Goal: Task Accomplishment & Management: Contribute content

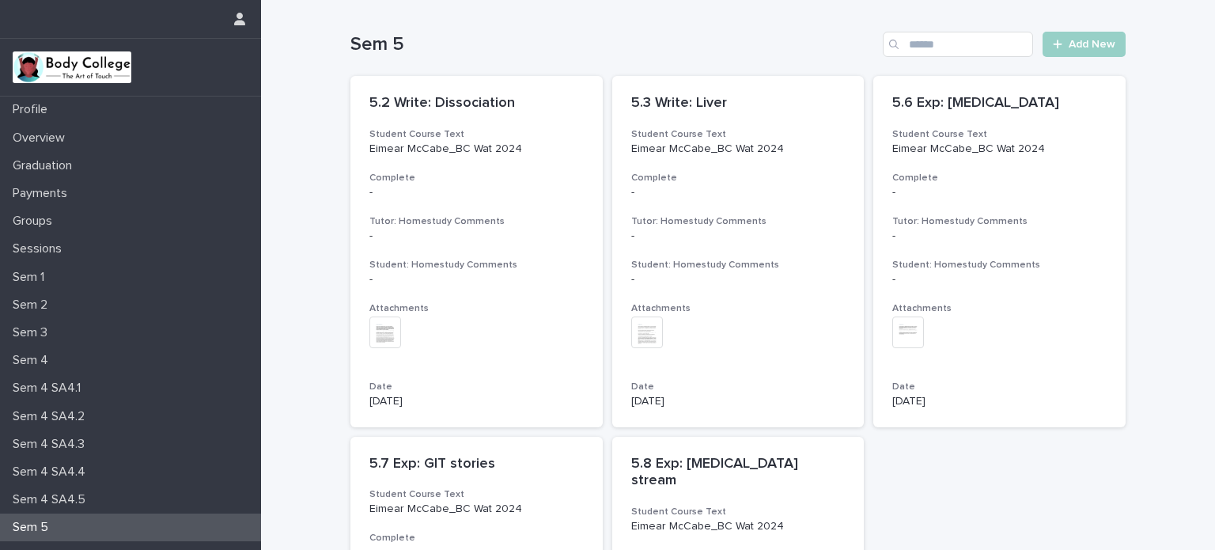
click at [44, 526] on p "Sem 5" at bounding box center [33, 527] width 55 height 15
click at [1083, 40] on span "Add New" at bounding box center [1092, 44] width 47 height 11
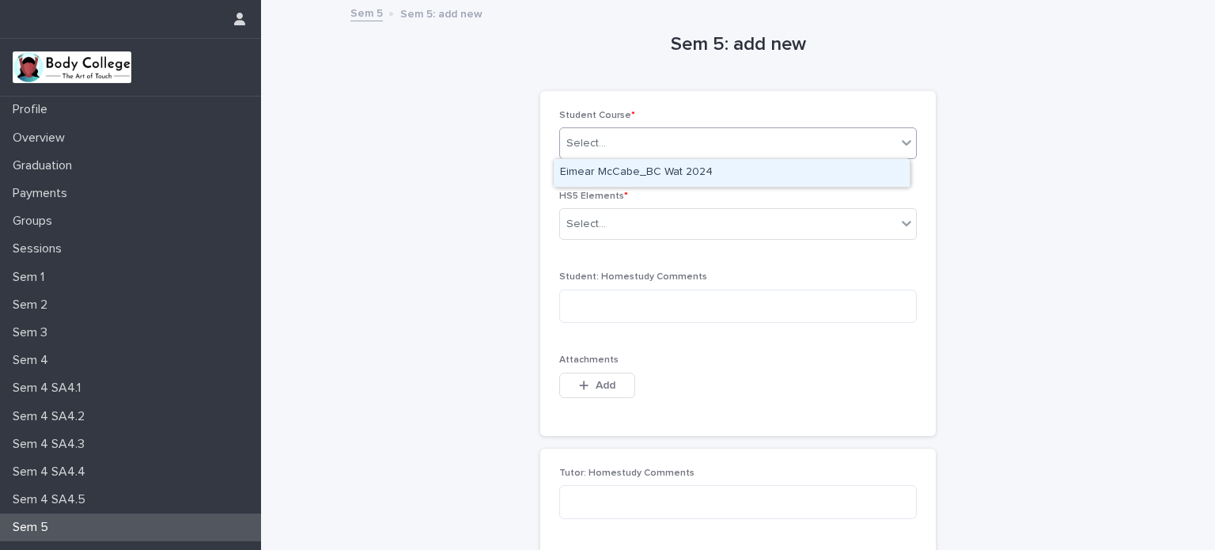
click at [839, 139] on div "Select..." at bounding box center [728, 144] width 336 height 26
click at [797, 168] on div "Eimear McCabe_BC Wat 2024" at bounding box center [732, 173] width 356 height 28
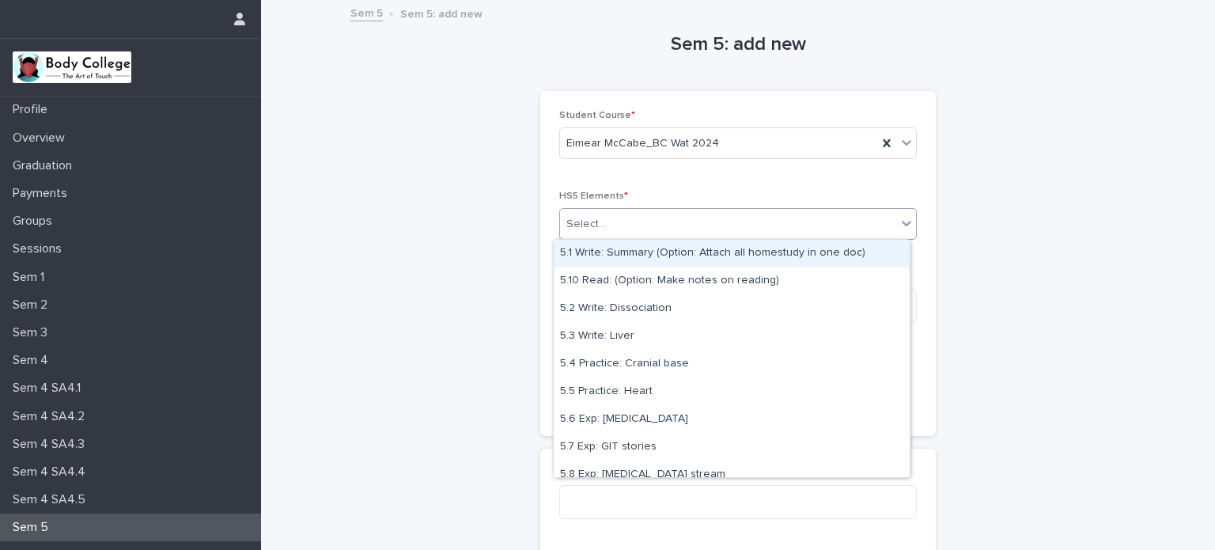
click at [752, 221] on div "Select..." at bounding box center [728, 224] width 336 height 26
click at [716, 256] on div "5.1 Write: Summary (Option: Attach all homestudy in one doc)" at bounding box center [732, 254] width 356 height 28
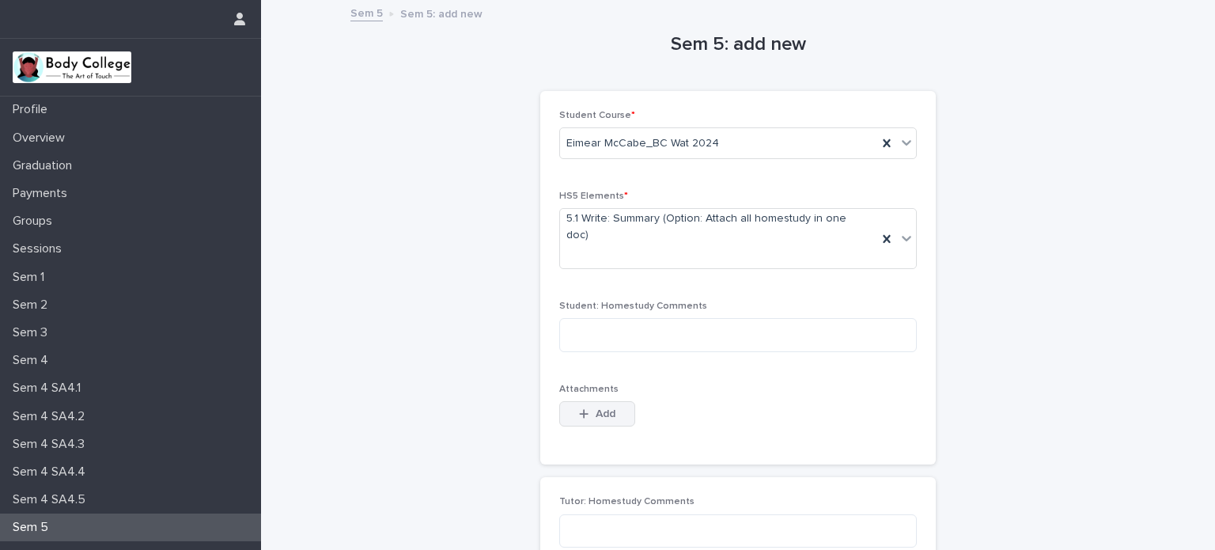
click at [596, 408] on span "Add" at bounding box center [606, 413] width 20 height 11
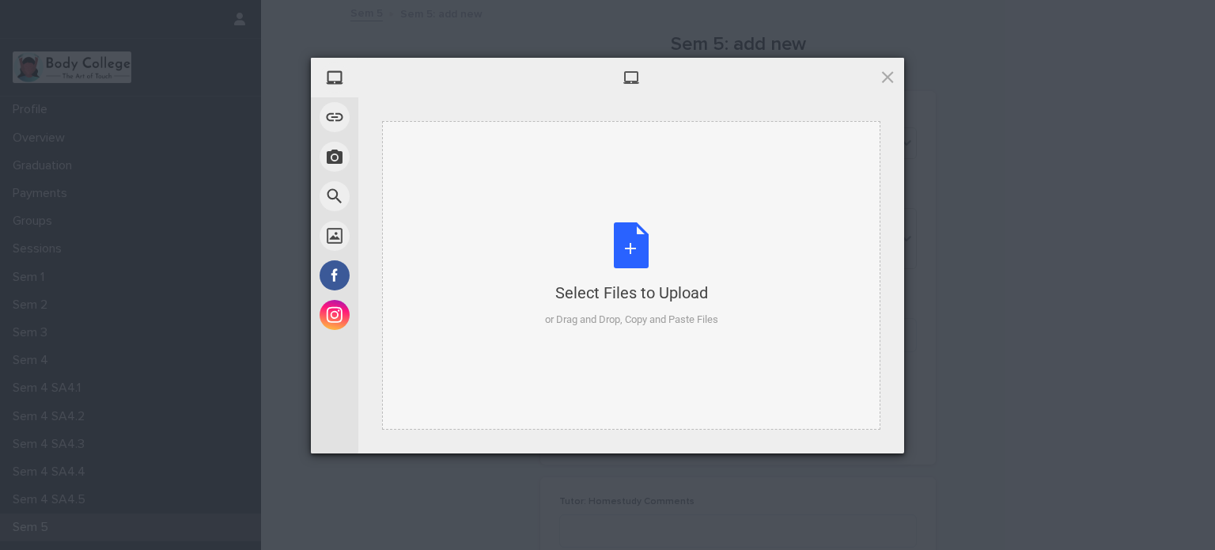
click at [632, 243] on div "Select Files to Upload or Drag and Drop, Copy and Paste Files" at bounding box center [631, 274] width 173 height 105
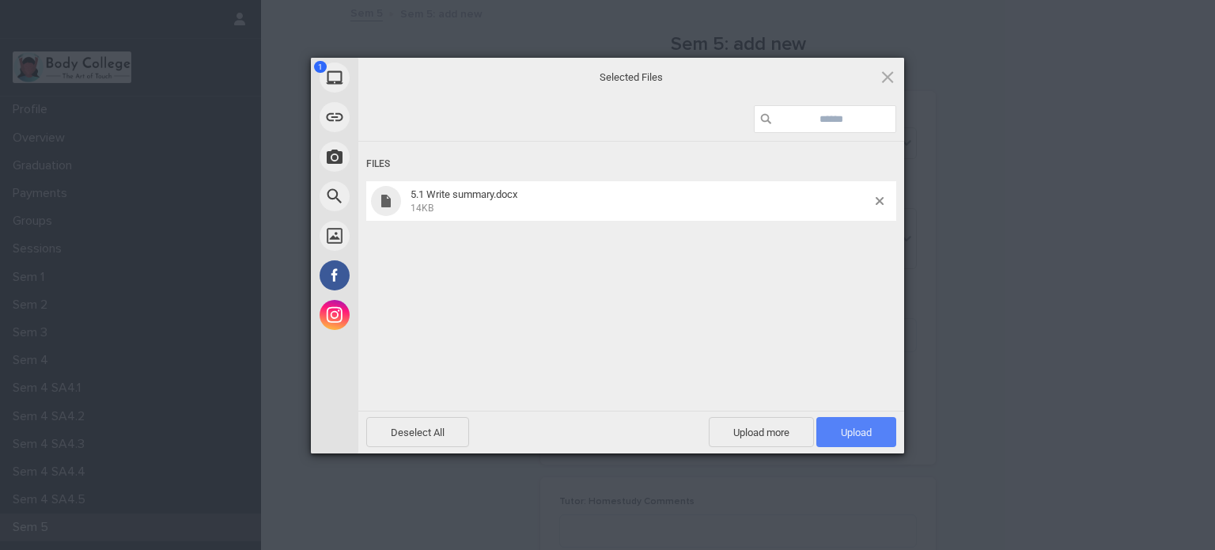
click at [855, 434] on span "Upload 1" at bounding box center [856, 432] width 31 height 12
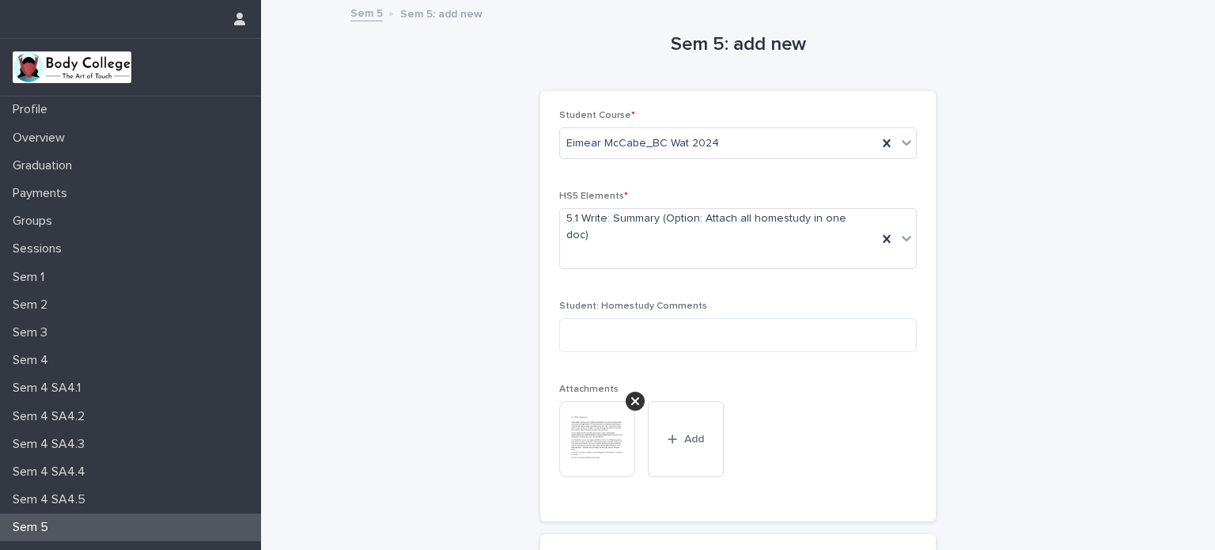
click at [1029, 381] on div "Sem 5: add new Loading... Saving… Loading... Saving… Loading... Saving… Student…" at bounding box center [738, 379] width 775 height 754
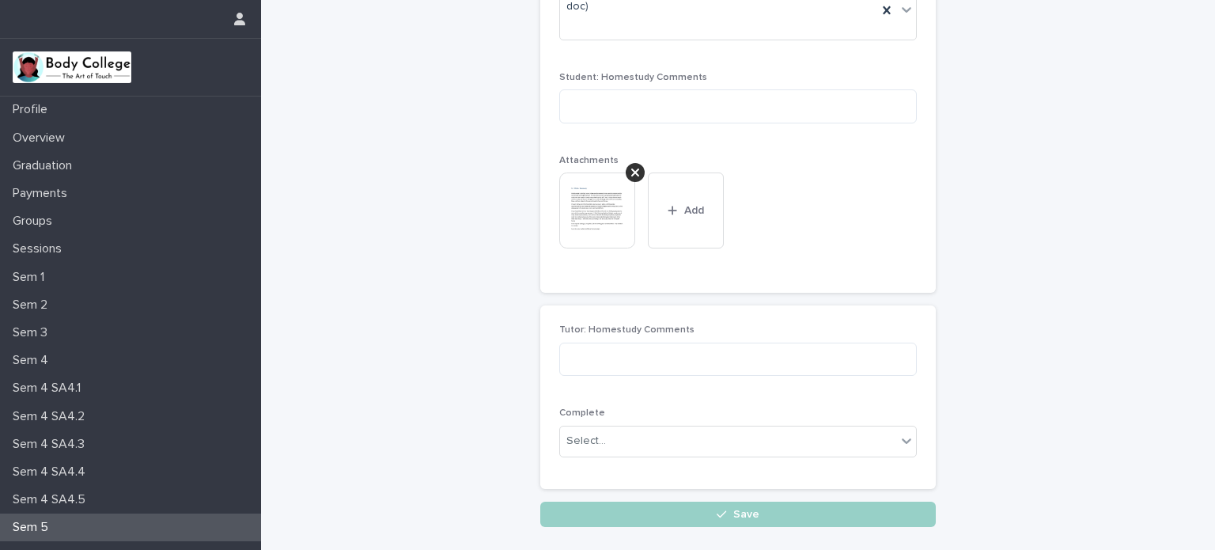
scroll to position [299, 0]
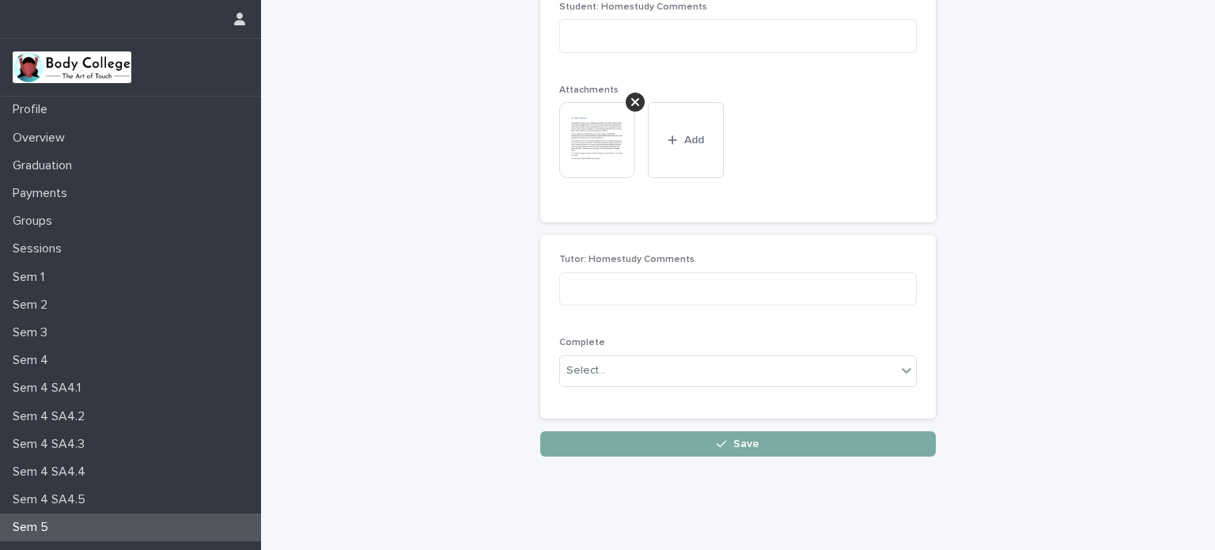
click at [794, 431] on button "Save" at bounding box center [738, 443] width 396 height 25
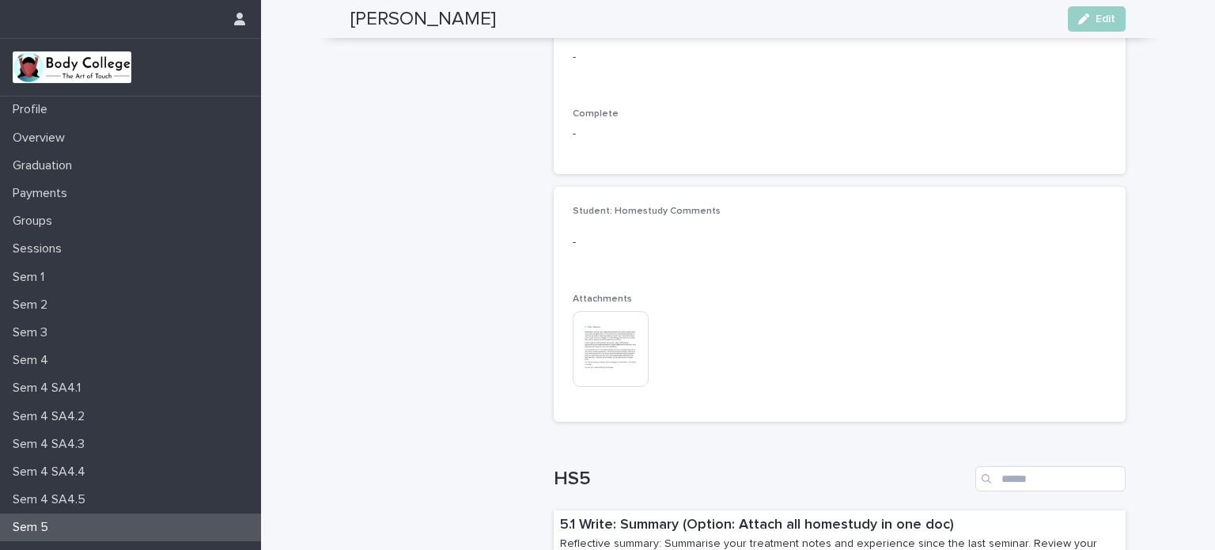
scroll to position [912, 0]
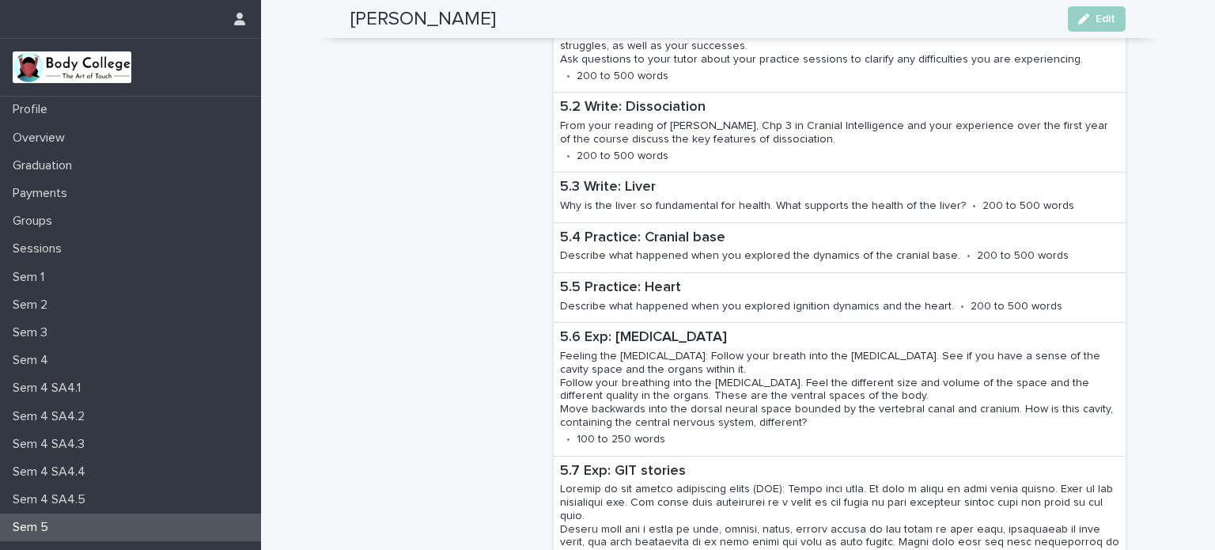
click at [31, 522] on p "Sem 5" at bounding box center [33, 527] width 55 height 15
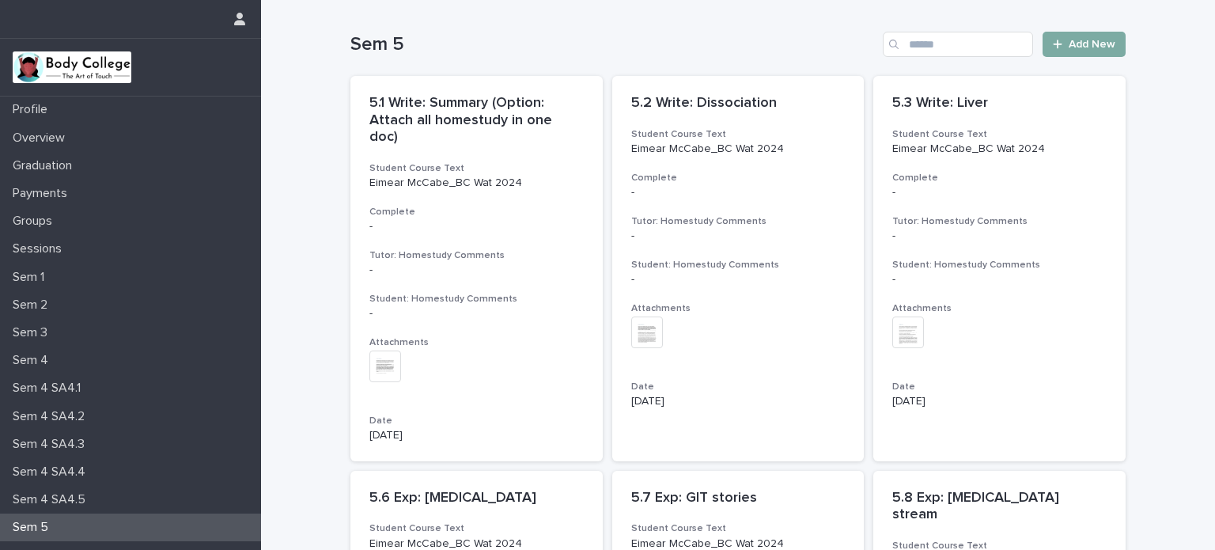
click at [1080, 44] on span "Add New" at bounding box center [1092, 44] width 47 height 11
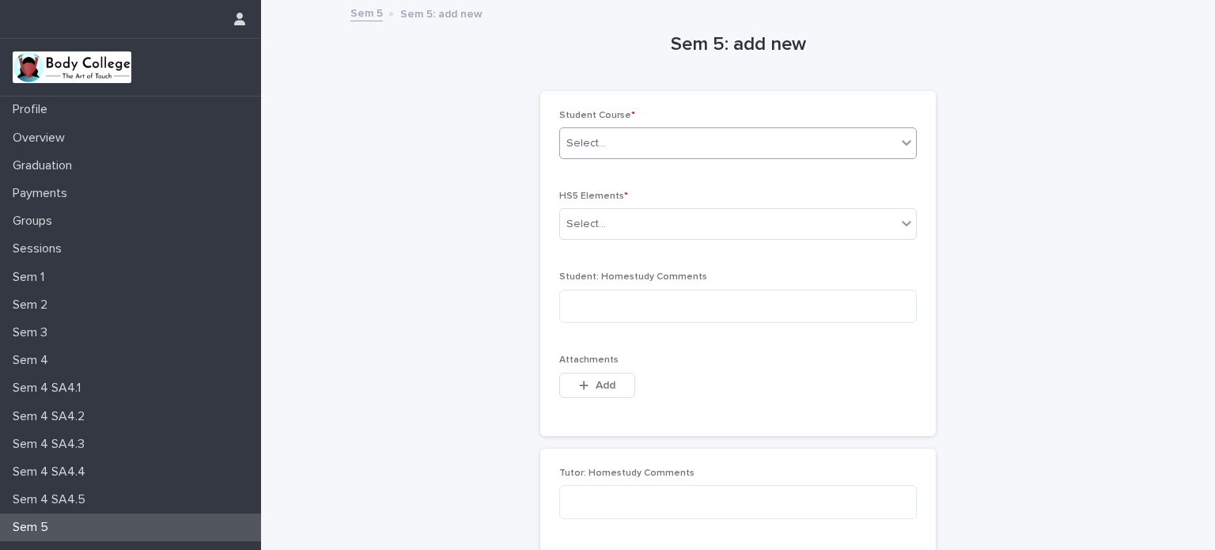
click at [779, 145] on div "Select..." at bounding box center [728, 144] width 336 height 26
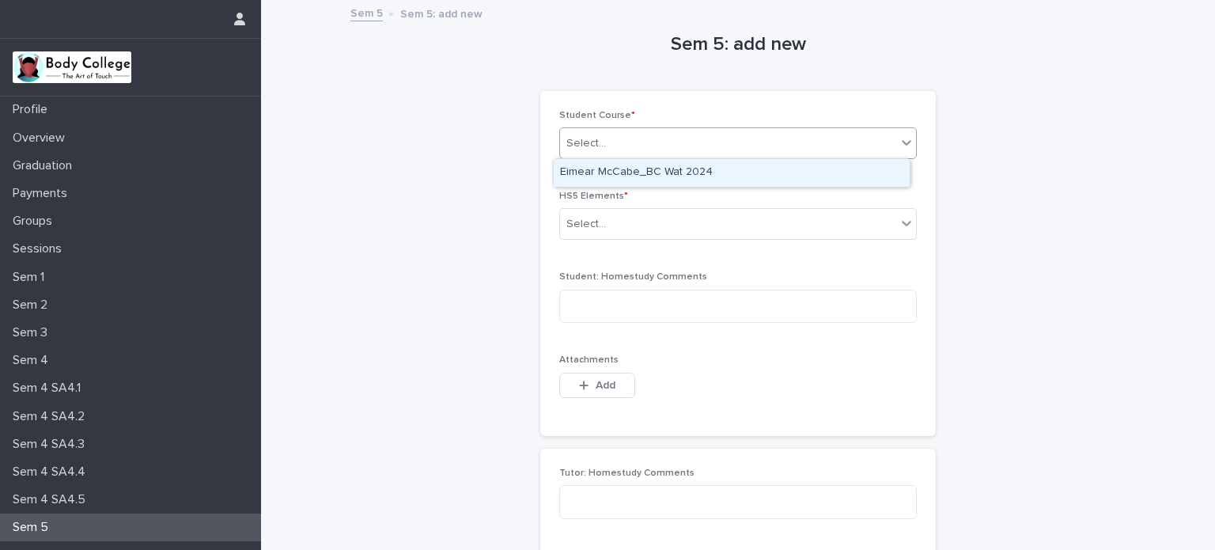
click at [731, 173] on div "Eimear McCabe_BC Wat 2024" at bounding box center [732, 173] width 356 height 28
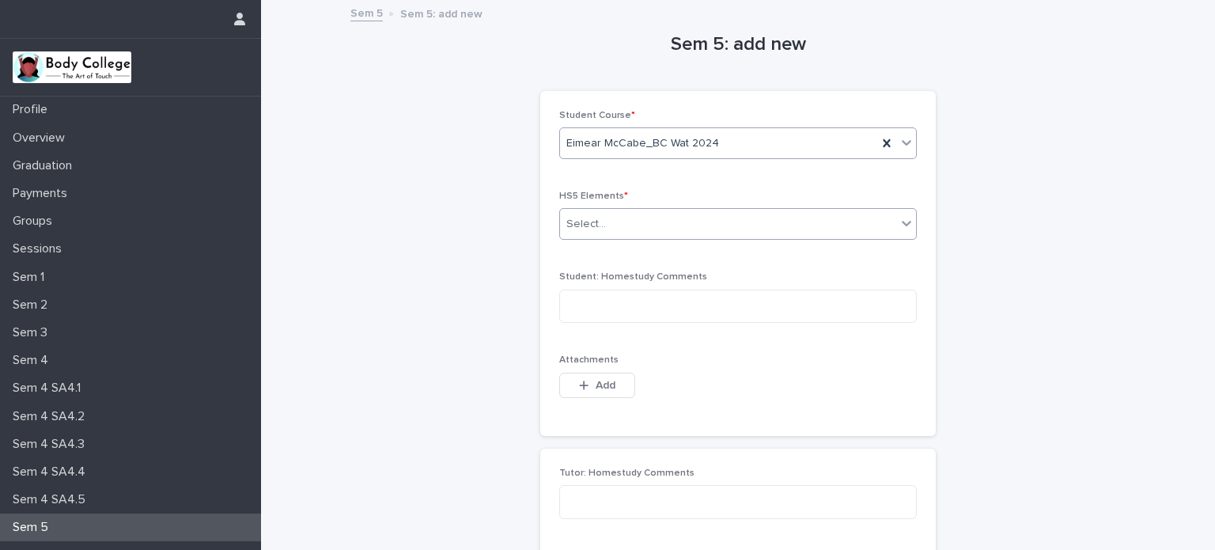
click at [675, 221] on div "Select..." at bounding box center [728, 224] width 336 height 26
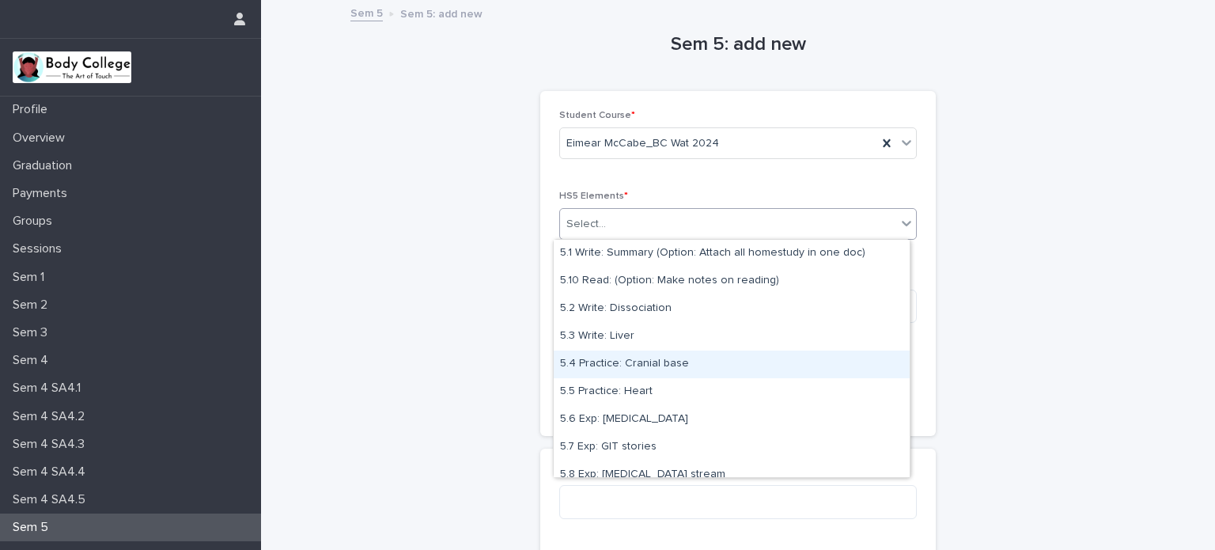
click at [632, 370] on div "5.4 Practice: Cranial base" at bounding box center [732, 365] width 356 height 28
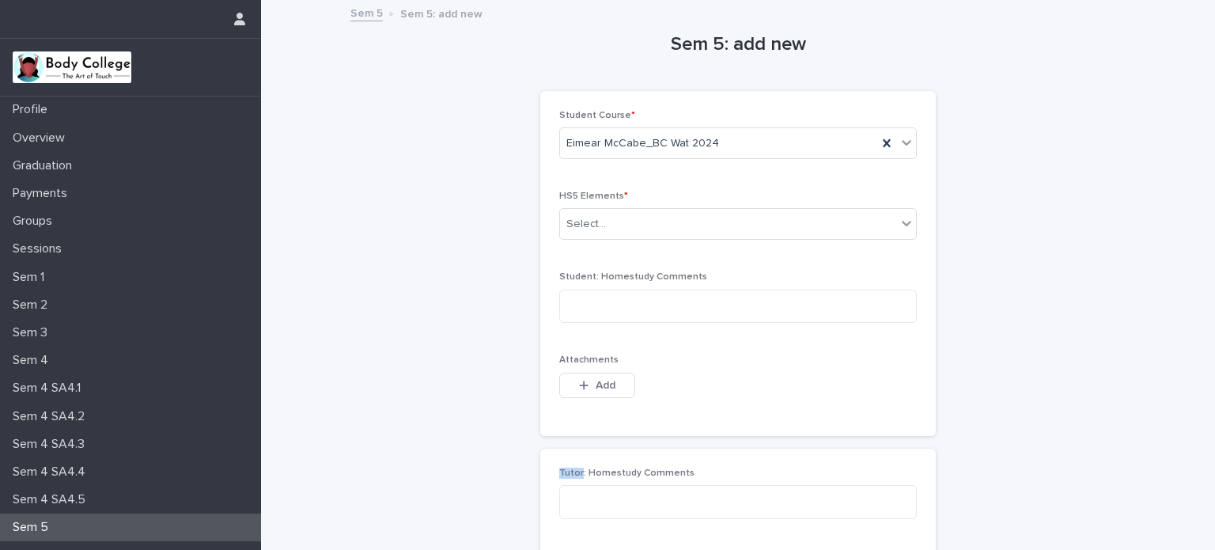
click at [632, 370] on div "Attachments This file cannot be opened Download File Add" at bounding box center [738, 385] width 358 height 62
click at [605, 383] on span "Add" at bounding box center [606, 385] width 20 height 11
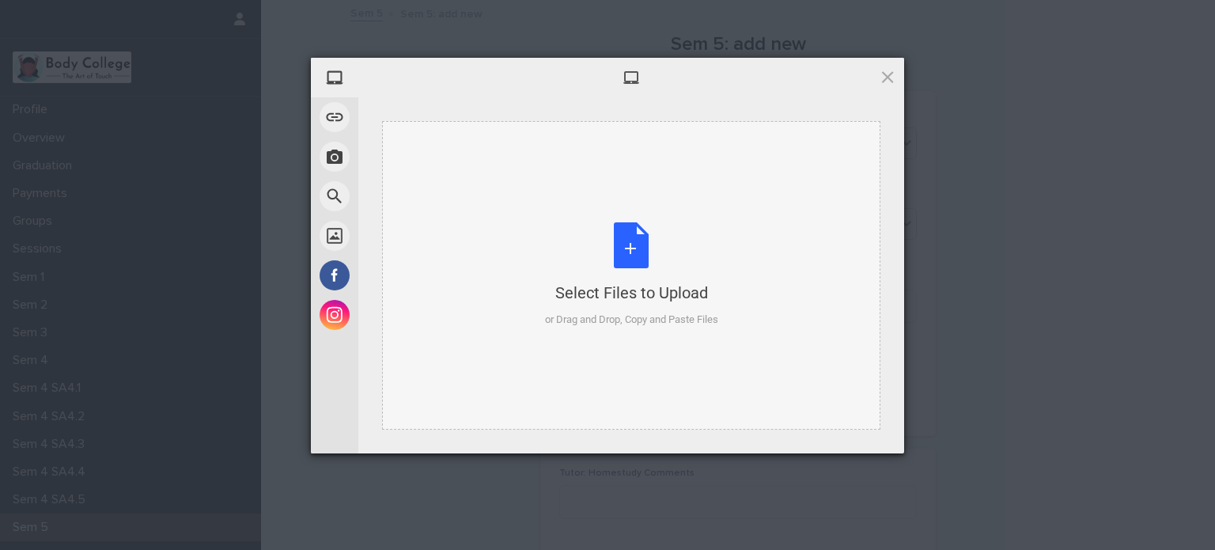
click at [632, 249] on div "Select Files to Upload or Drag and Drop, Copy and Paste Files" at bounding box center [631, 274] width 173 height 105
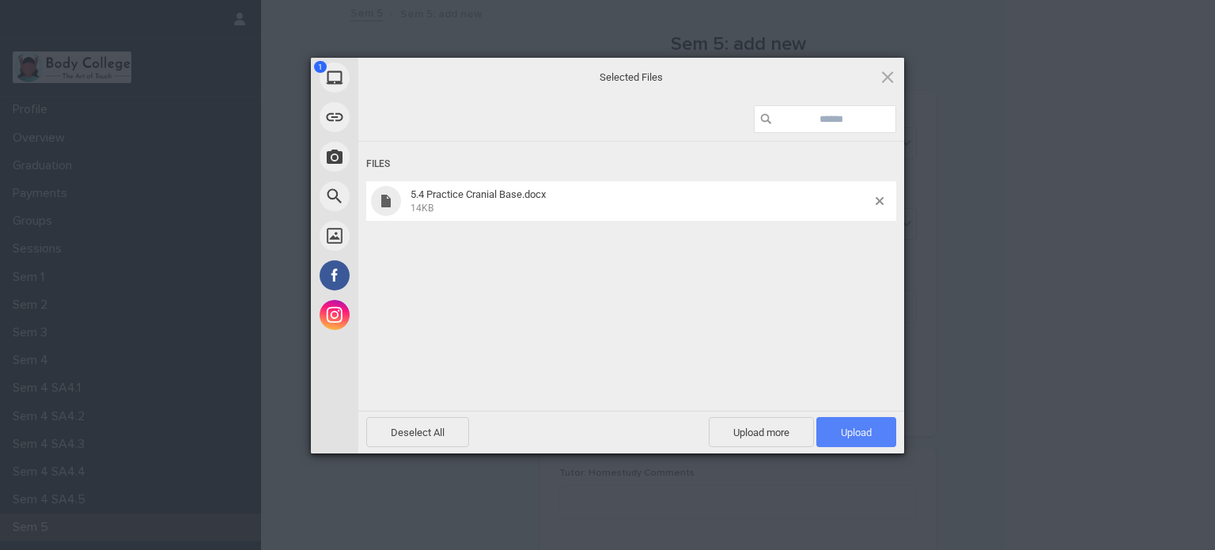
click at [867, 419] on span "Upload 1" at bounding box center [857, 432] width 80 height 30
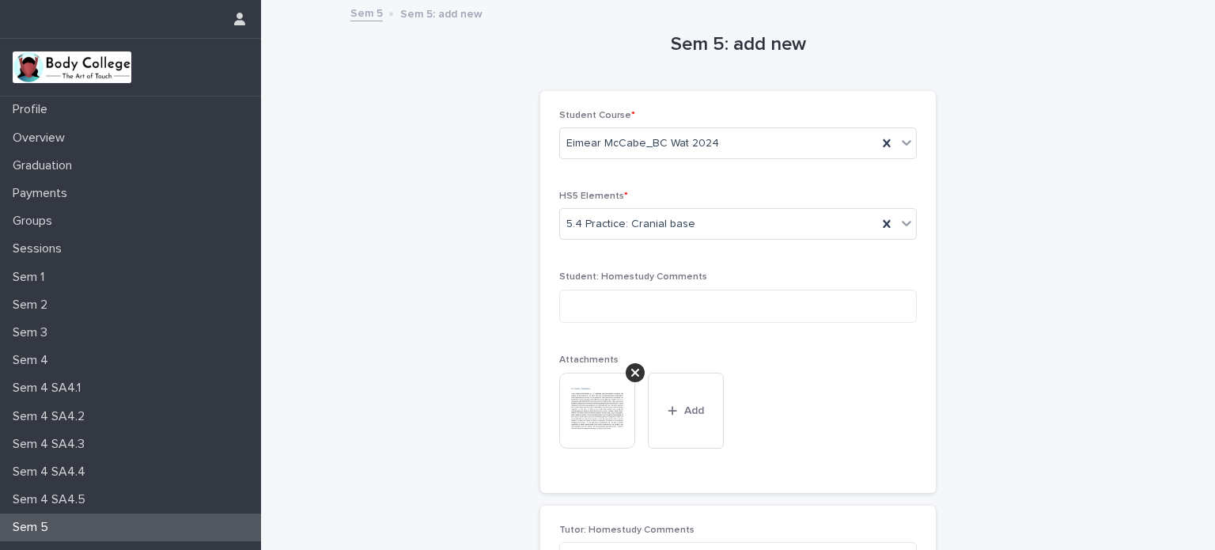
click at [1004, 386] on div "Sem 5: add new Loading... Saving… Loading... Saving… Loading... Saving… Student…" at bounding box center [738, 364] width 775 height 725
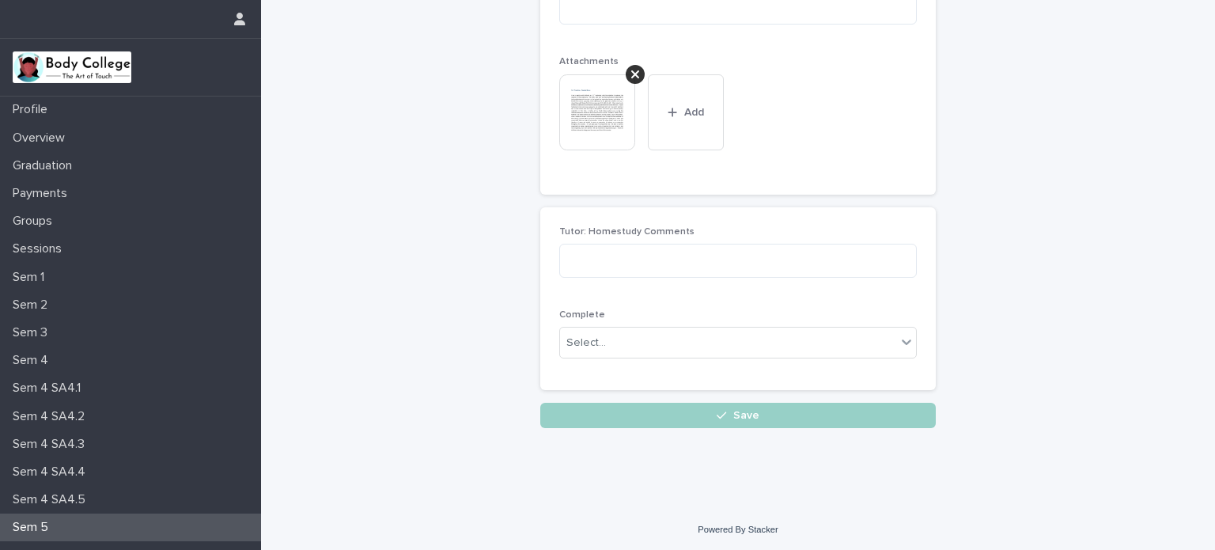
scroll to position [299, 0]
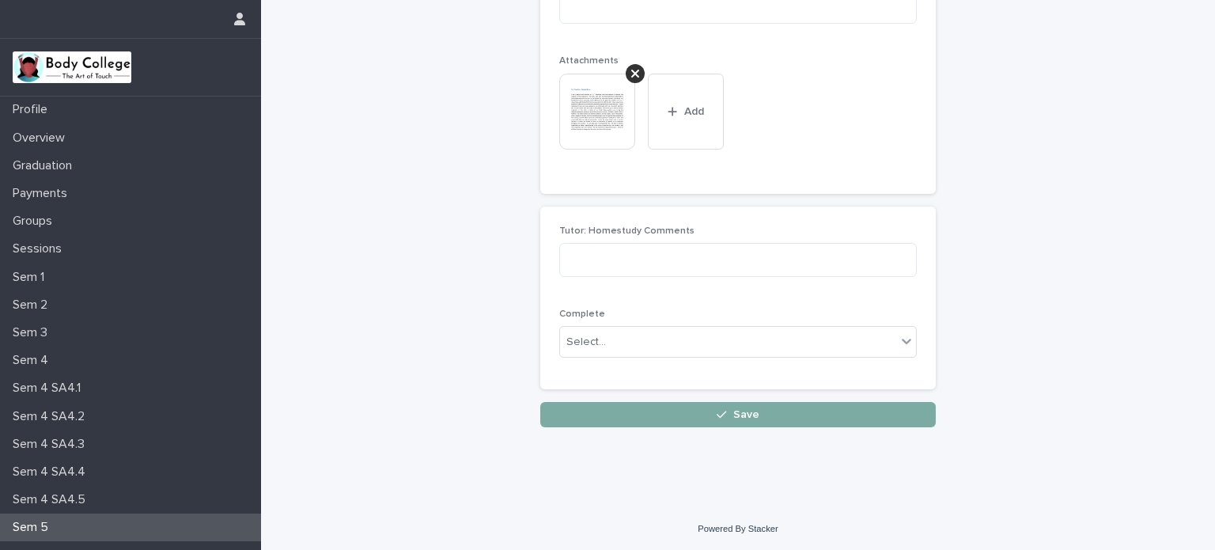
click at [786, 417] on button "Save" at bounding box center [738, 414] width 396 height 25
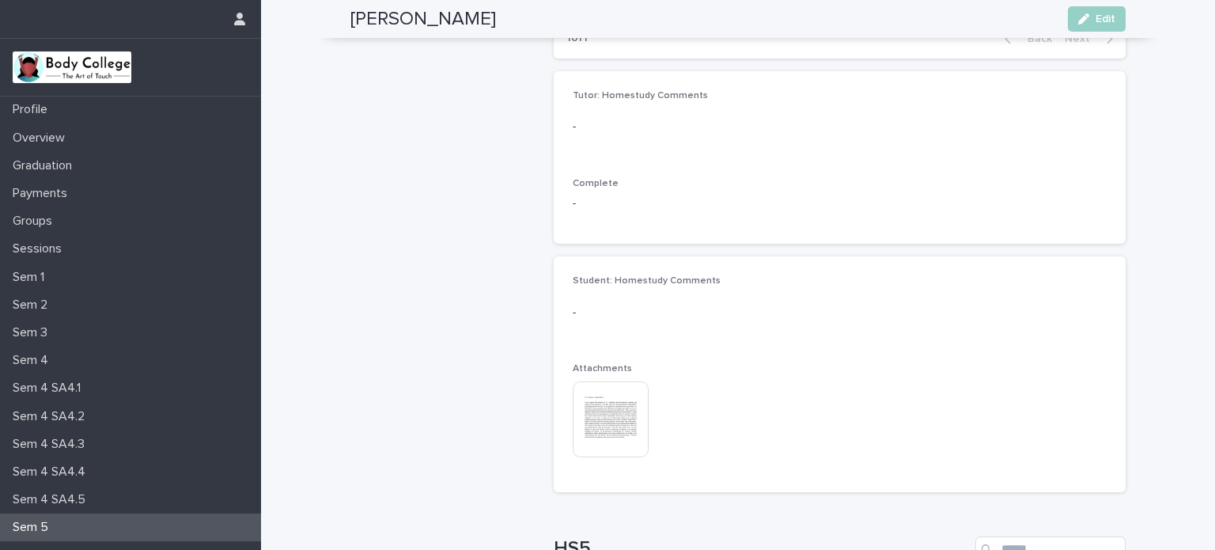
scroll to position [912, 0]
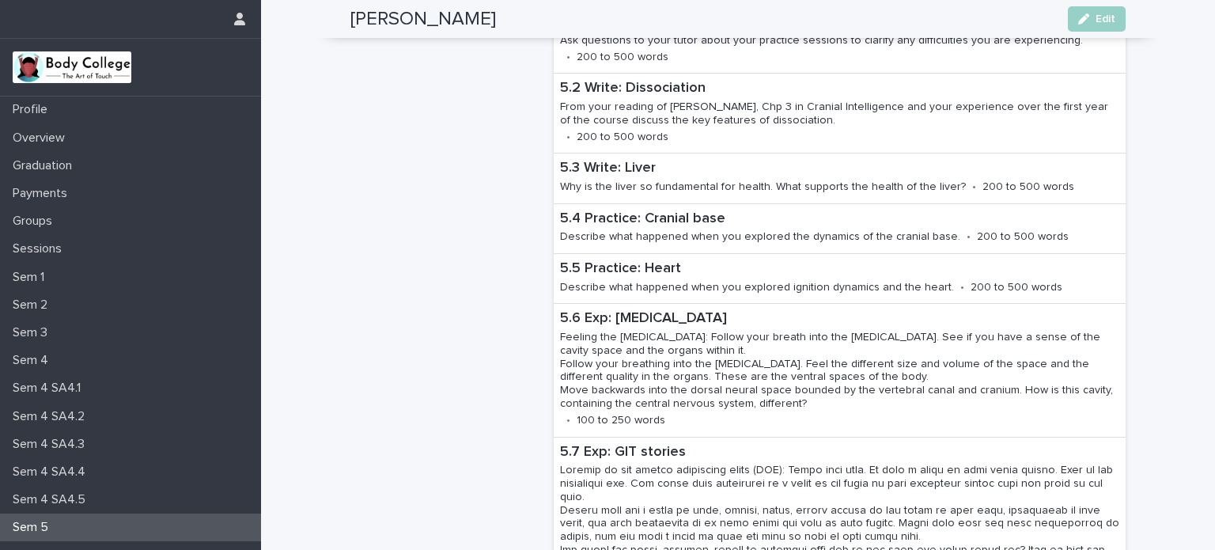
click at [38, 521] on p "Sem 5" at bounding box center [33, 527] width 55 height 15
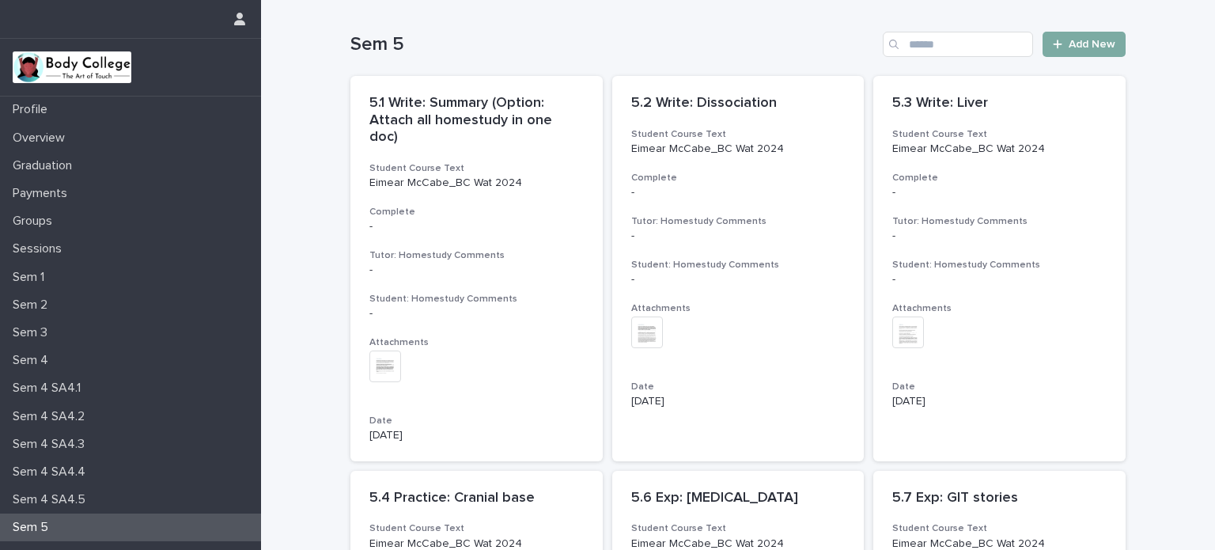
click at [1105, 39] on span "Add New" at bounding box center [1092, 44] width 47 height 11
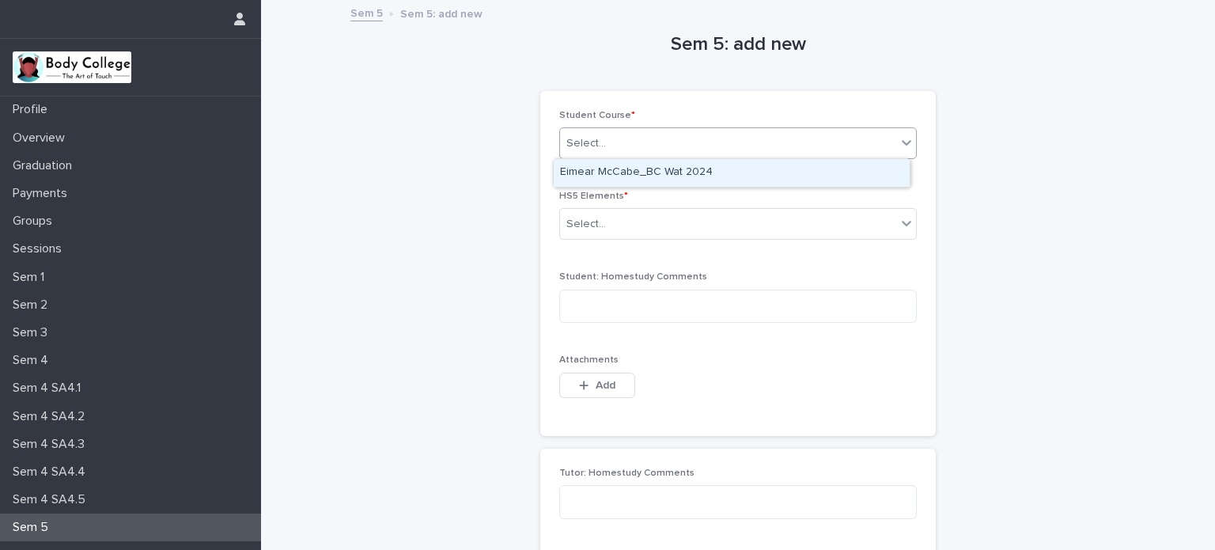
click at [794, 135] on div "Select..." at bounding box center [728, 144] width 336 height 26
click at [787, 170] on div "Eimear McCabe_BC Wat 2024" at bounding box center [732, 173] width 356 height 28
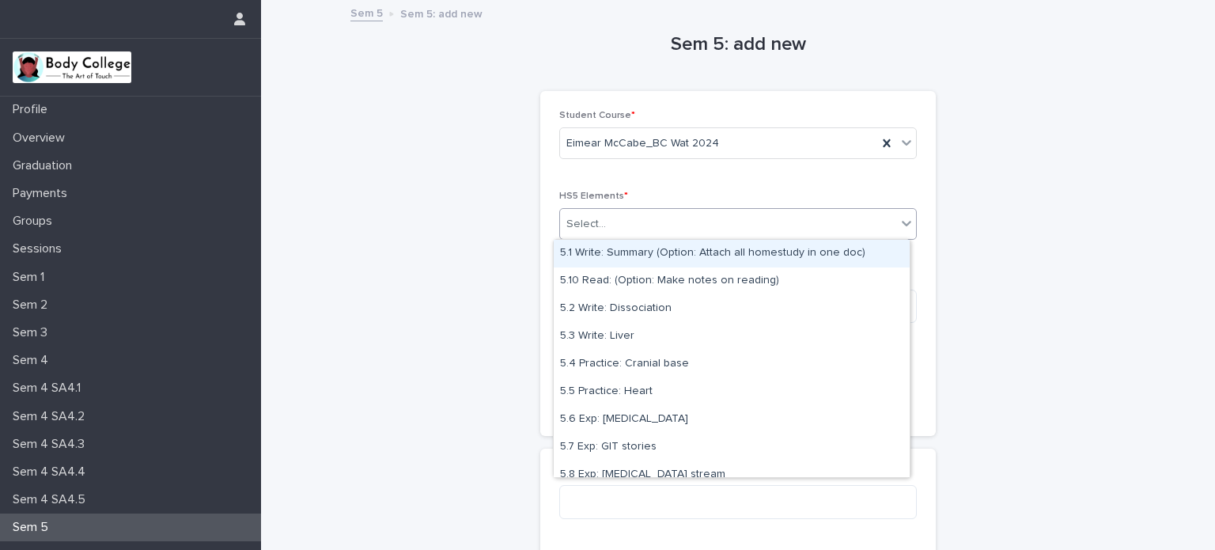
click at [791, 224] on div "Select..." at bounding box center [728, 224] width 336 height 26
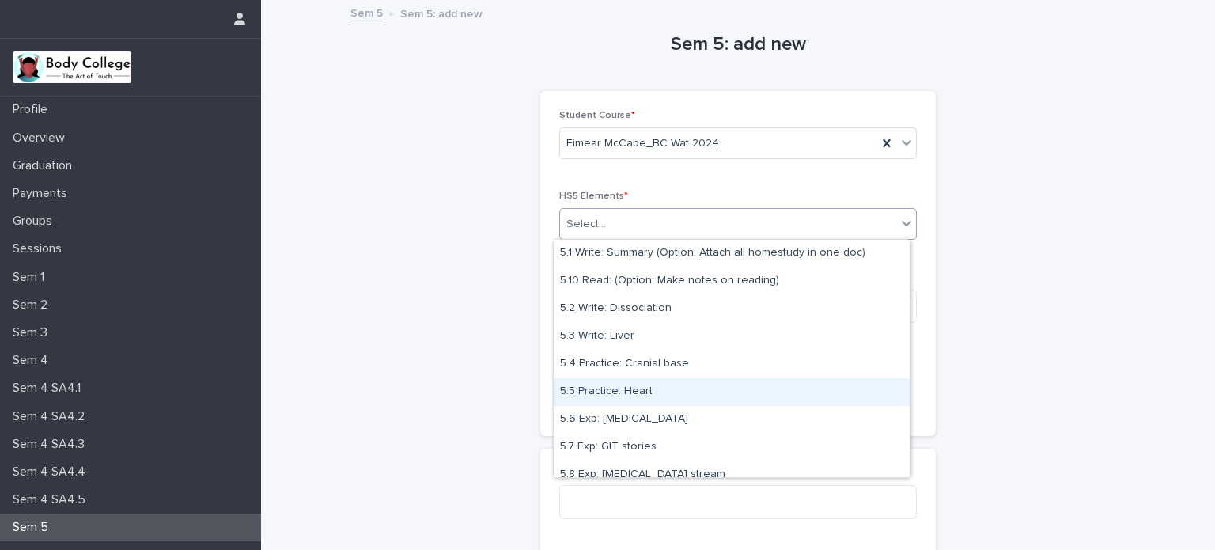
click at [686, 398] on div "5.5 Practice: Heart" at bounding box center [732, 392] width 356 height 28
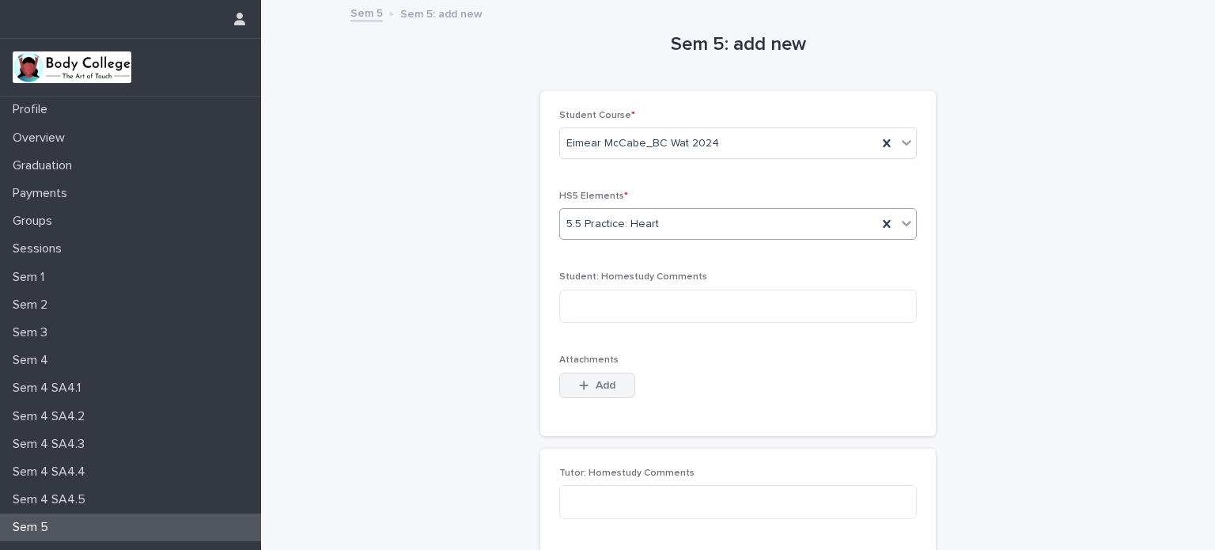
click at [611, 383] on button "Add" at bounding box center [597, 385] width 76 height 25
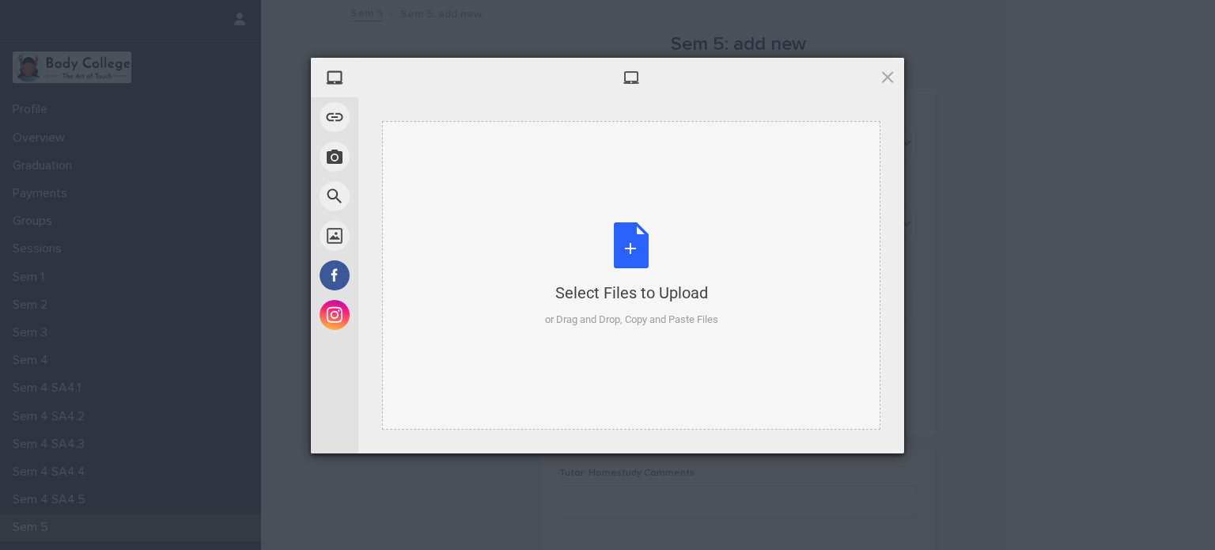
click at [633, 251] on div "Select Files to Upload or Drag and Drop, Copy and Paste Files" at bounding box center [631, 274] width 173 height 105
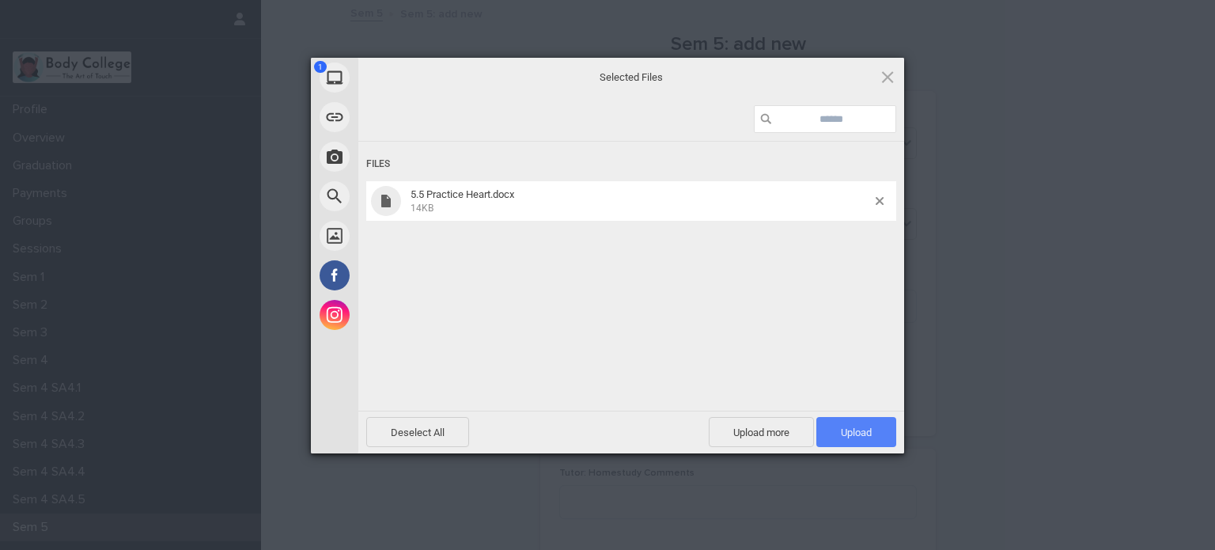
click at [848, 433] on span "Upload 1" at bounding box center [856, 432] width 31 height 12
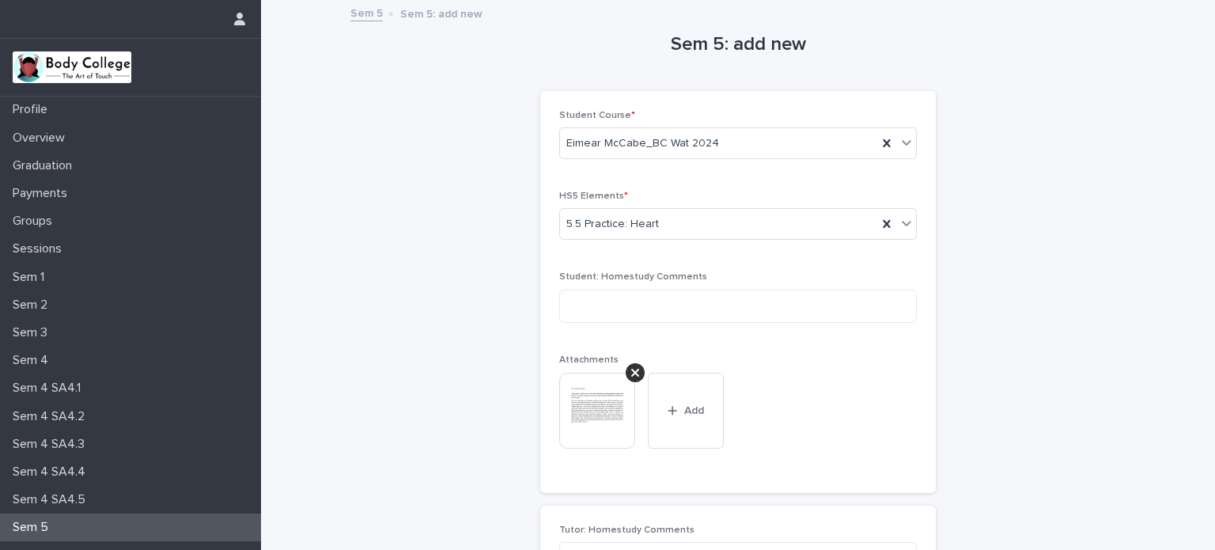
click at [1041, 392] on div "Sem 5: add new Loading... Saving… Loading... Saving… Loading... Saving… Student…" at bounding box center [738, 364] width 775 height 725
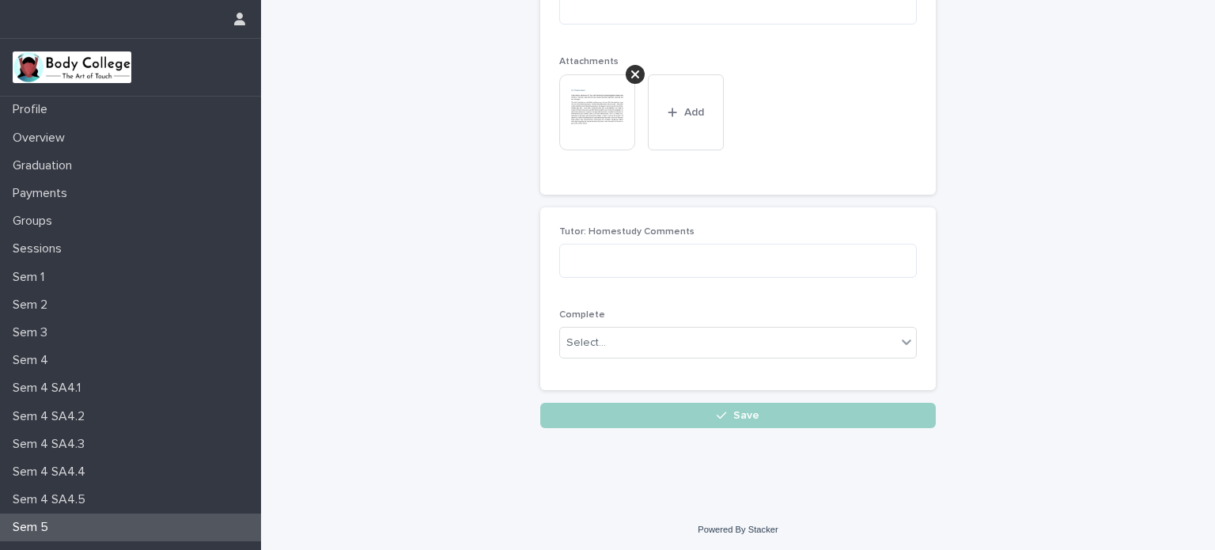
scroll to position [299, 0]
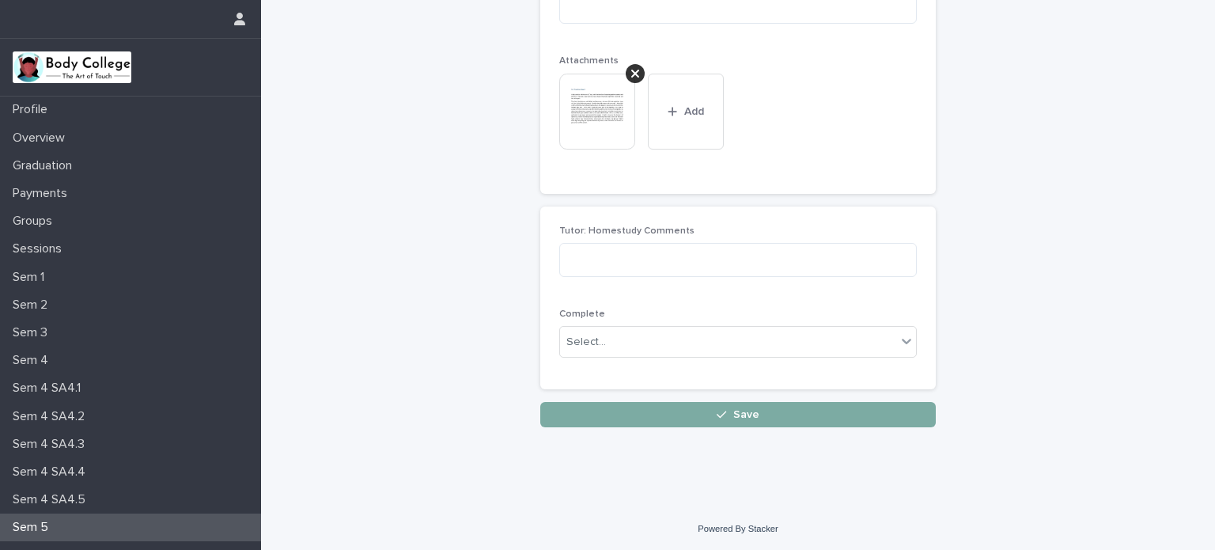
click at [808, 402] on button "Save" at bounding box center [738, 414] width 396 height 25
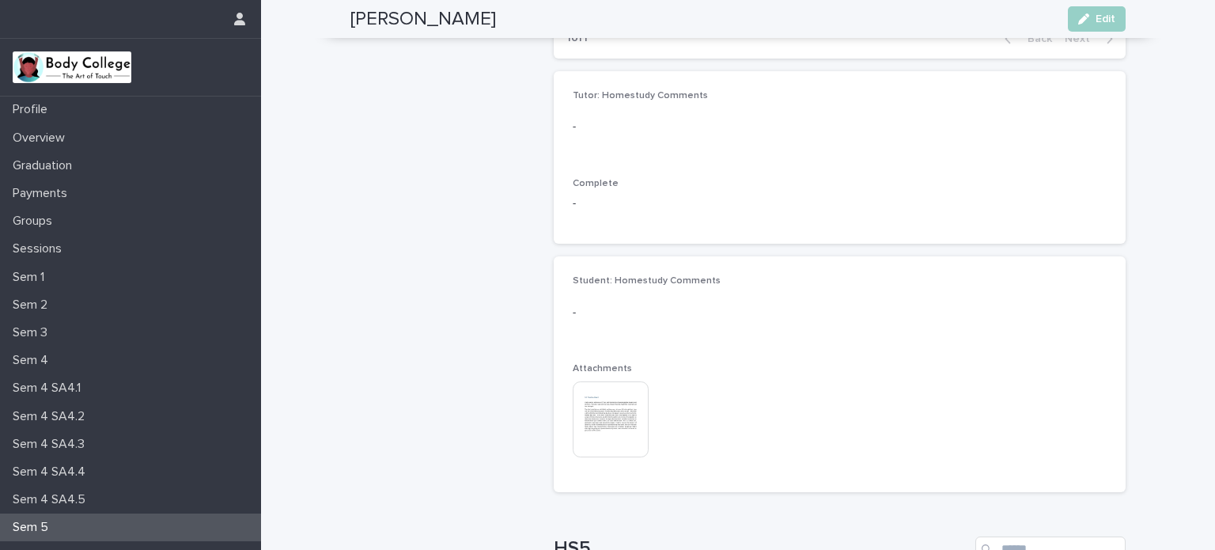
scroll to position [912, 0]
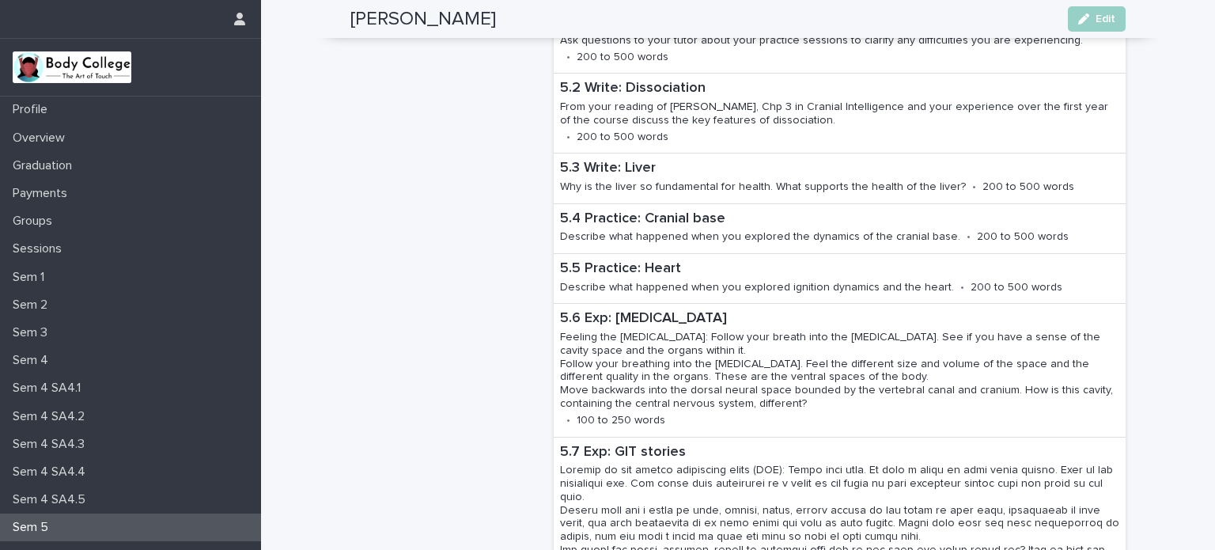
click at [136, 523] on div "Sem 5" at bounding box center [130, 528] width 261 height 28
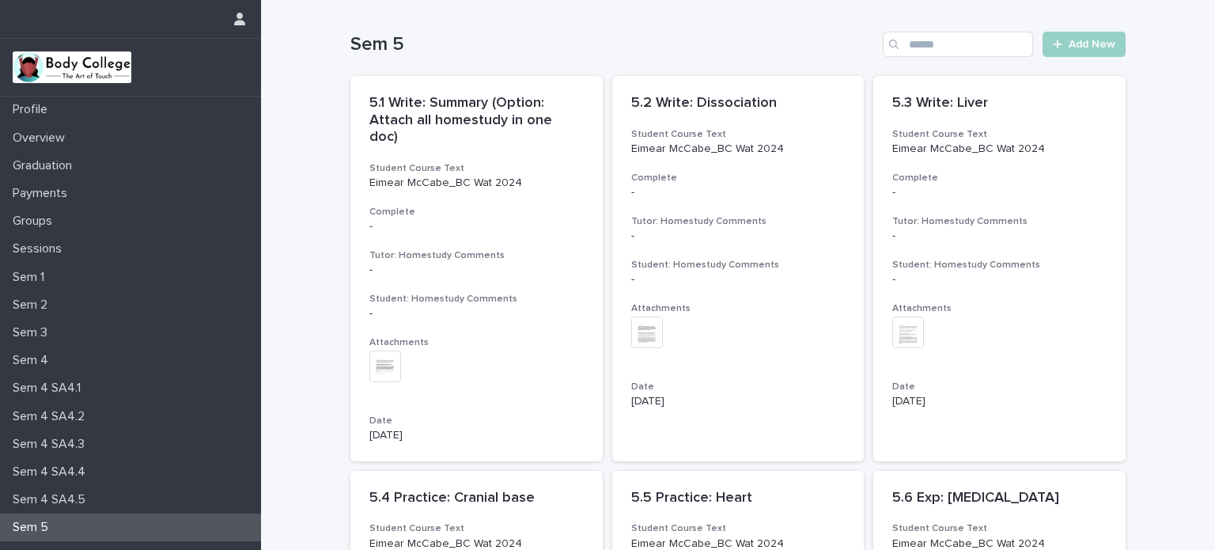
click at [1069, 44] on span "Add New" at bounding box center [1092, 44] width 47 height 11
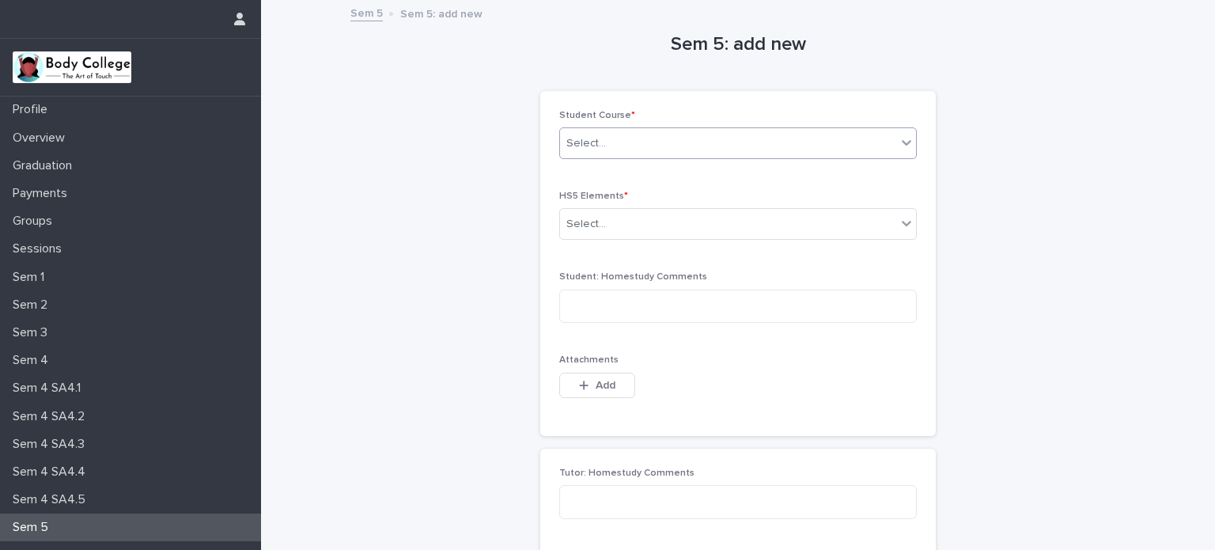
click at [874, 138] on div "Select..." at bounding box center [728, 144] width 336 height 26
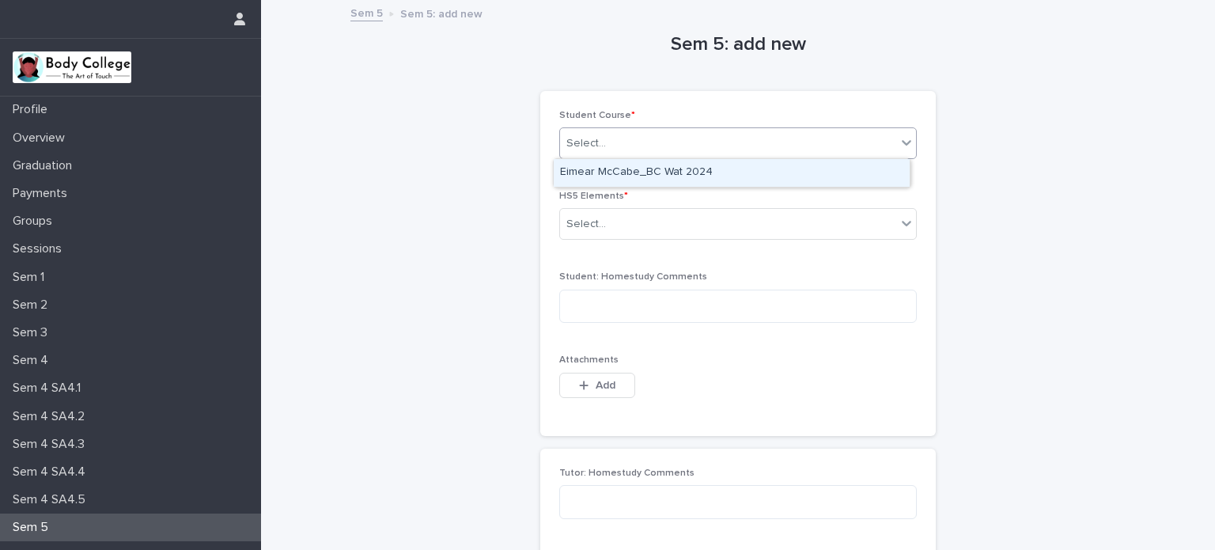
click at [766, 182] on div "Eimear McCabe_BC Wat 2024" at bounding box center [732, 173] width 356 height 28
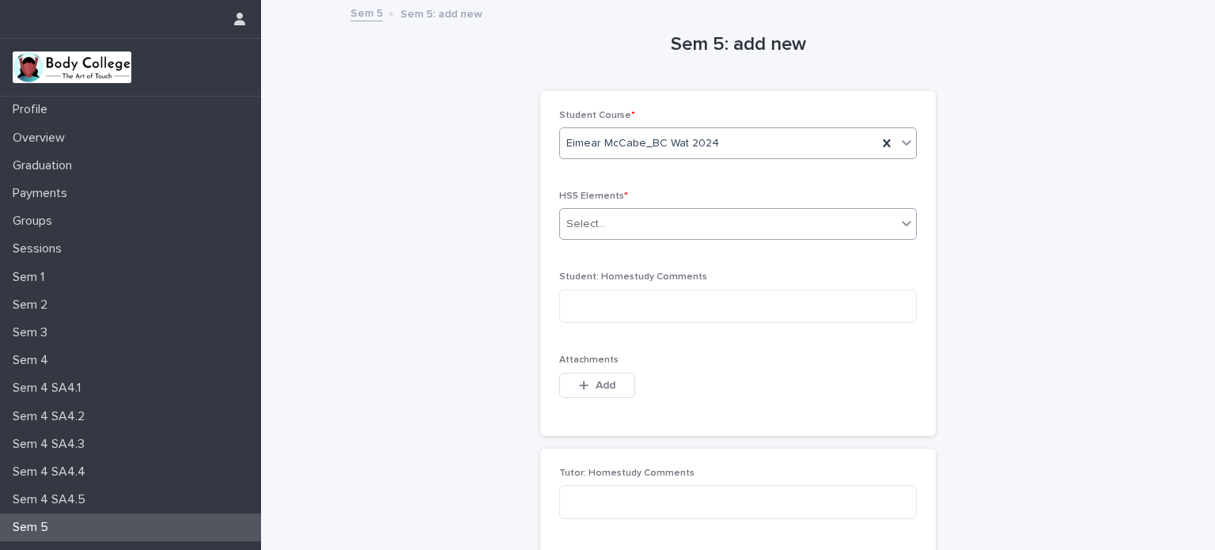
click at [759, 218] on div "Select..." at bounding box center [728, 224] width 336 height 26
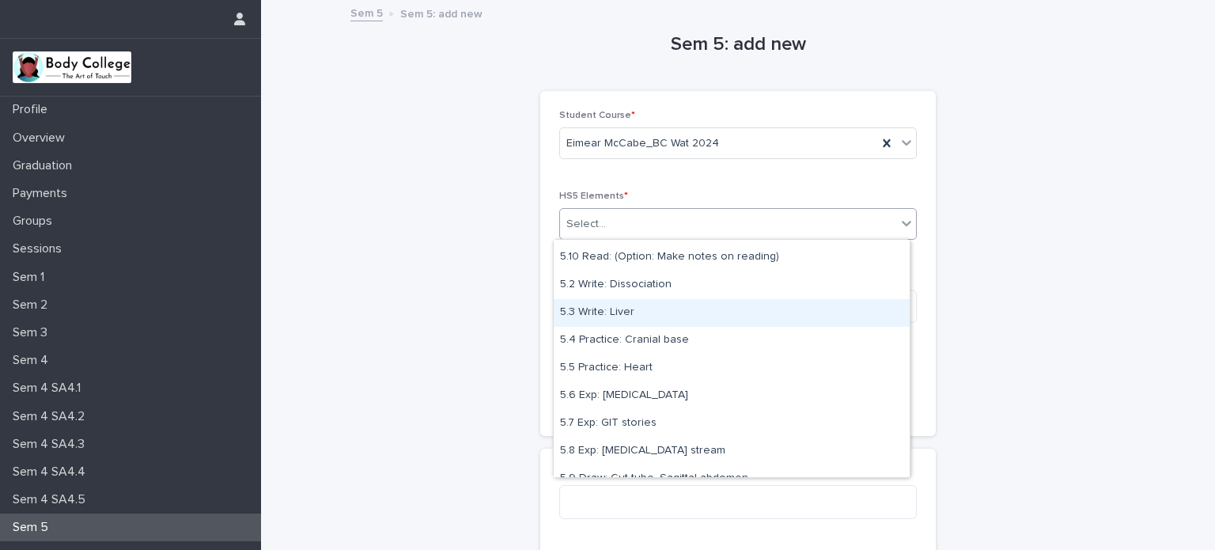
scroll to position [40, 0]
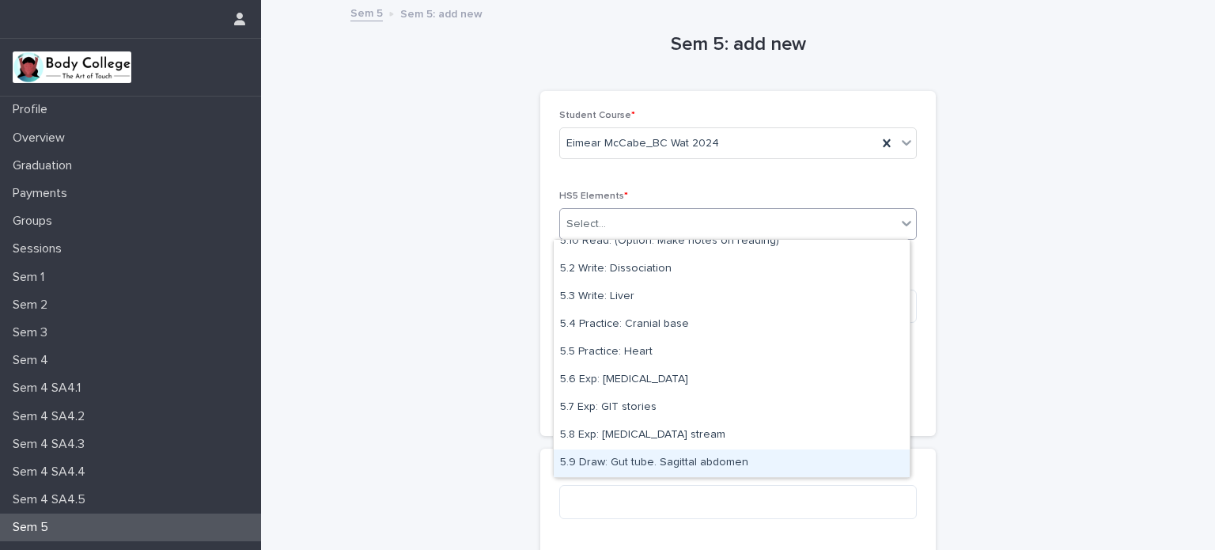
click at [731, 462] on div "5.9 Draw: Gut tube. Sagittal abdomen" at bounding box center [732, 463] width 356 height 28
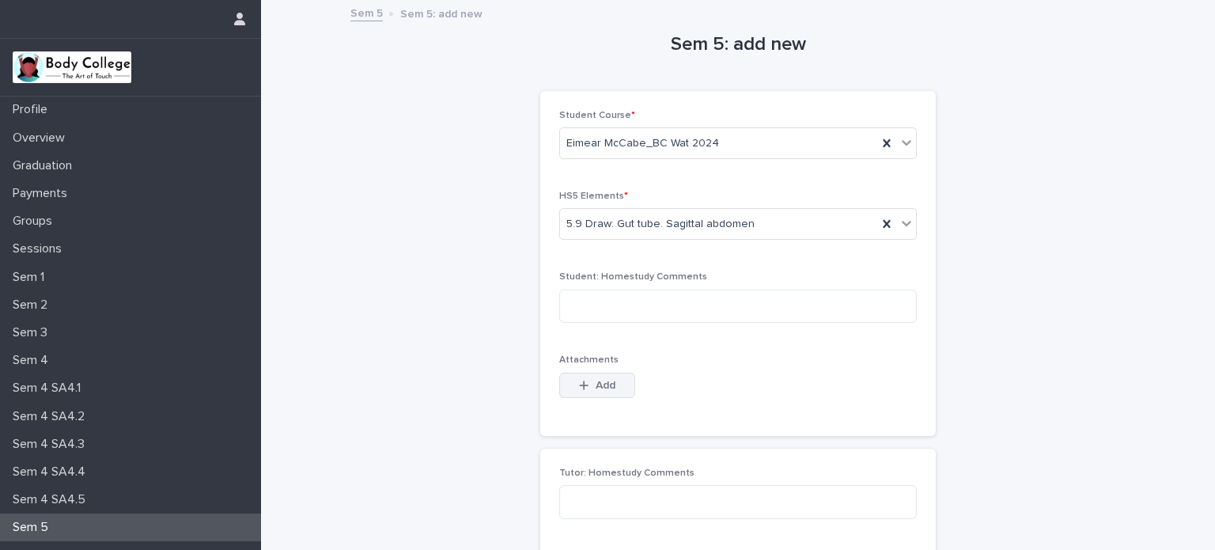
click at [606, 381] on span "Add" at bounding box center [606, 385] width 20 height 11
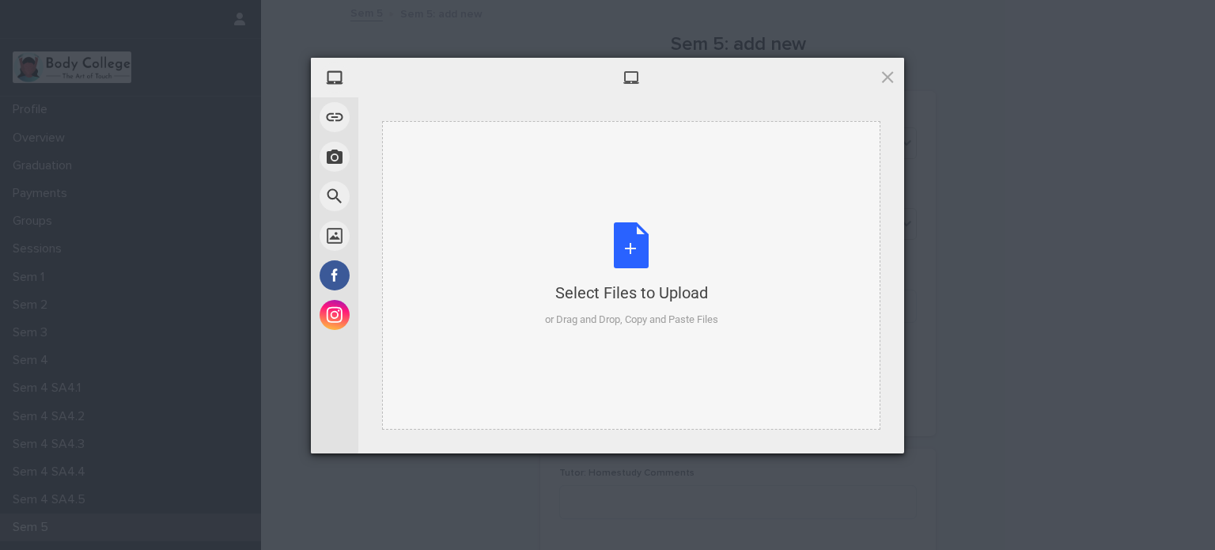
click at [626, 250] on div "Select Files to Upload or Drag and Drop, Copy and Paste Files" at bounding box center [631, 274] width 173 height 105
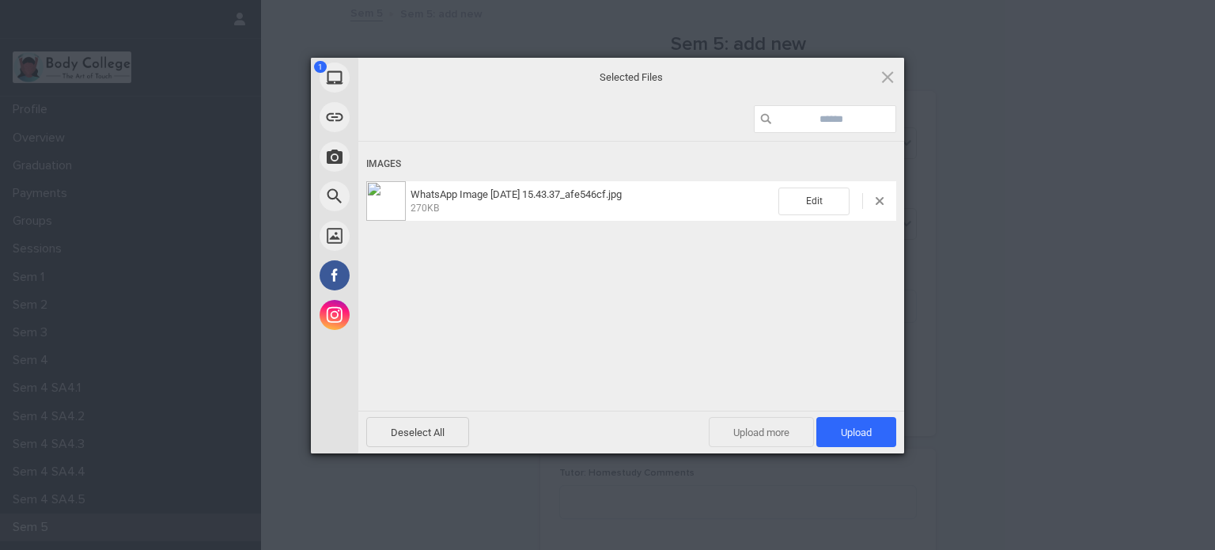
click at [783, 428] on span "Upload more" at bounding box center [761, 432] width 105 height 30
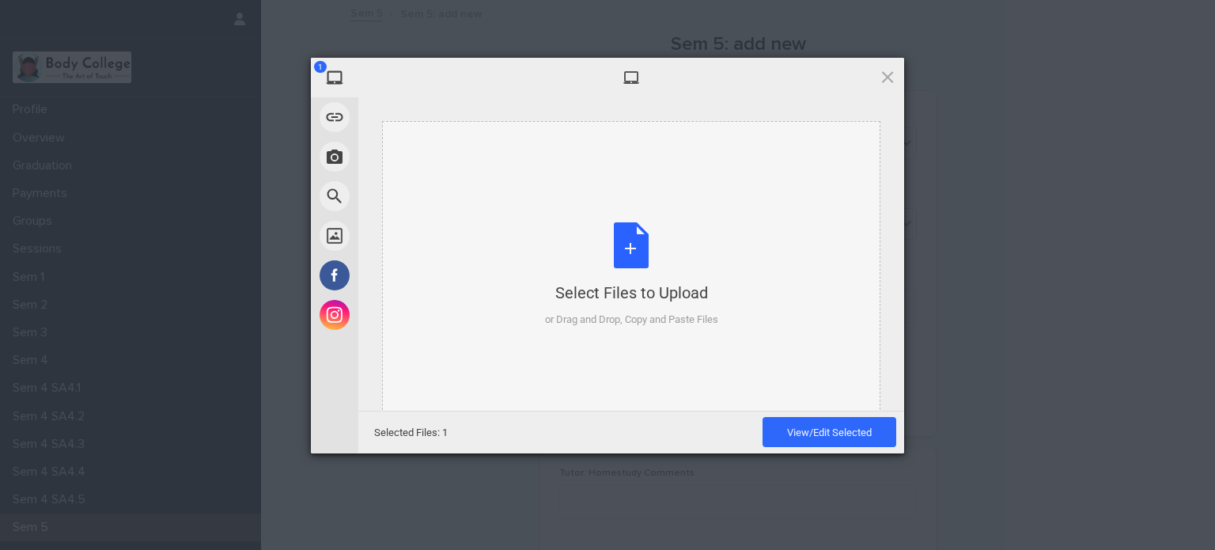
click at [627, 242] on div "Select Files to Upload or Drag and Drop, Copy and Paste Files" at bounding box center [631, 274] width 173 height 105
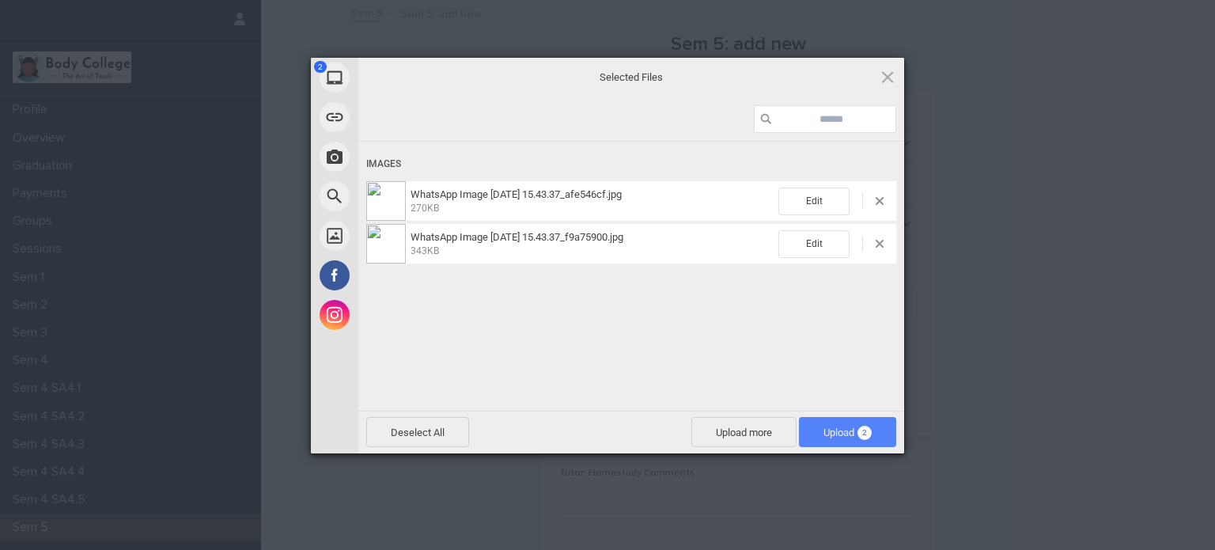
click at [829, 433] on span "Upload 2" at bounding box center [848, 432] width 48 height 12
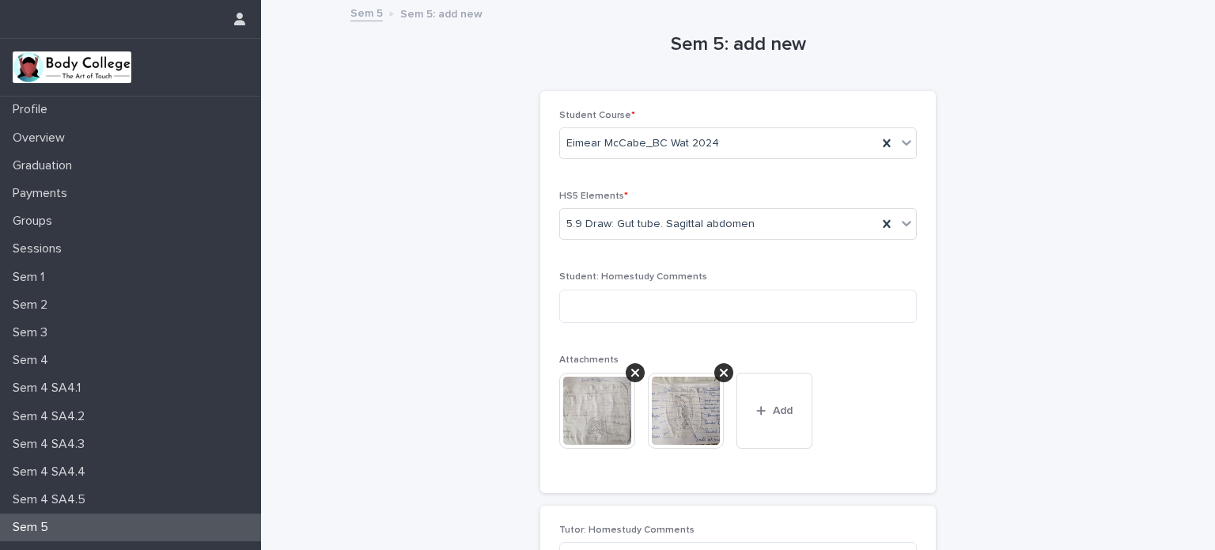
click at [983, 310] on div "Sem 5: add new Loading... Saving… Loading... Saving… Loading... Saving… Student…" at bounding box center [738, 364] width 775 height 725
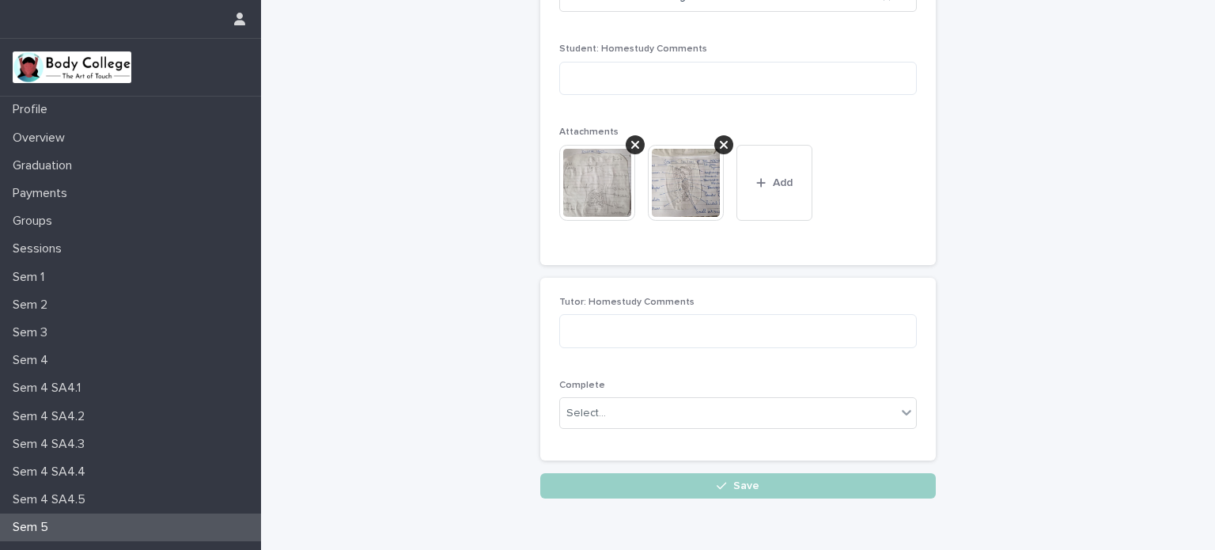
scroll to position [299, 0]
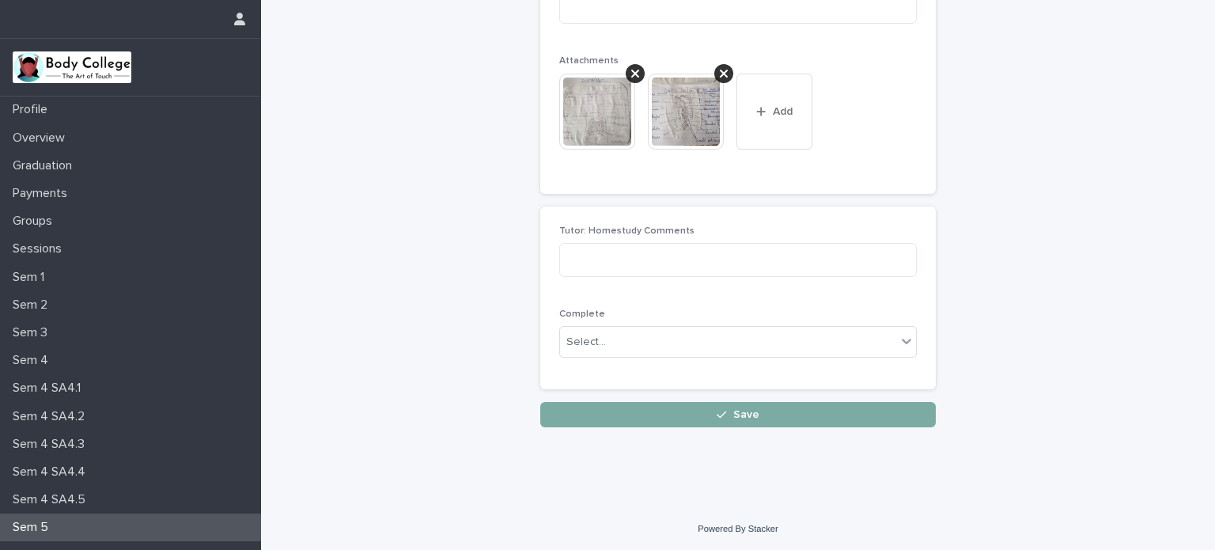
click at [822, 421] on button "Save" at bounding box center [738, 414] width 396 height 25
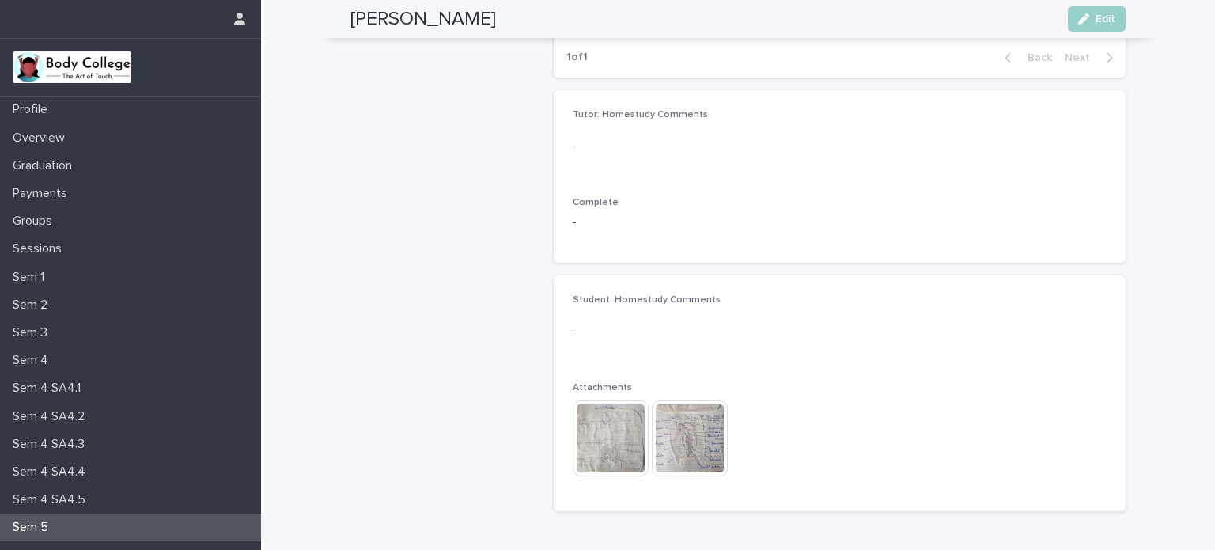
scroll to position [912, 0]
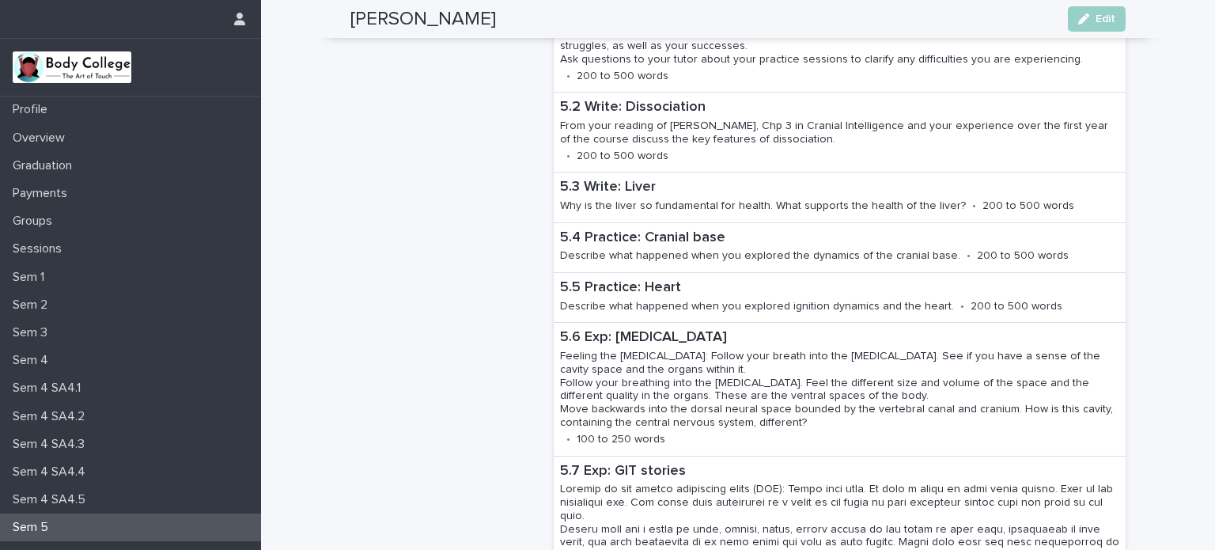
click at [135, 521] on div "Sem 5" at bounding box center [130, 528] width 261 height 28
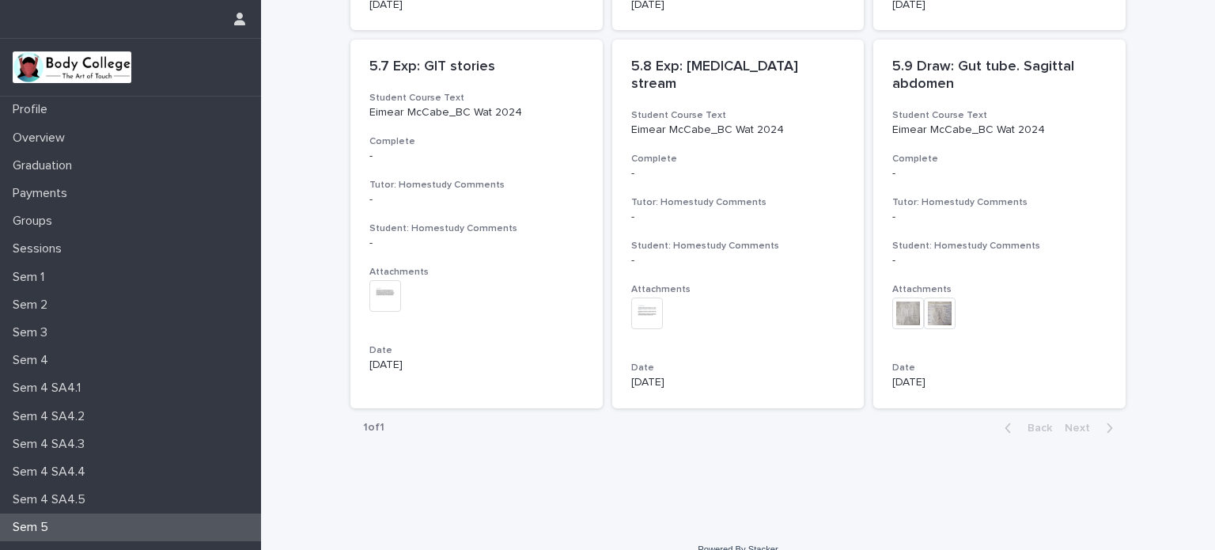
scroll to position [795, 0]
